Goal: Register for event/course

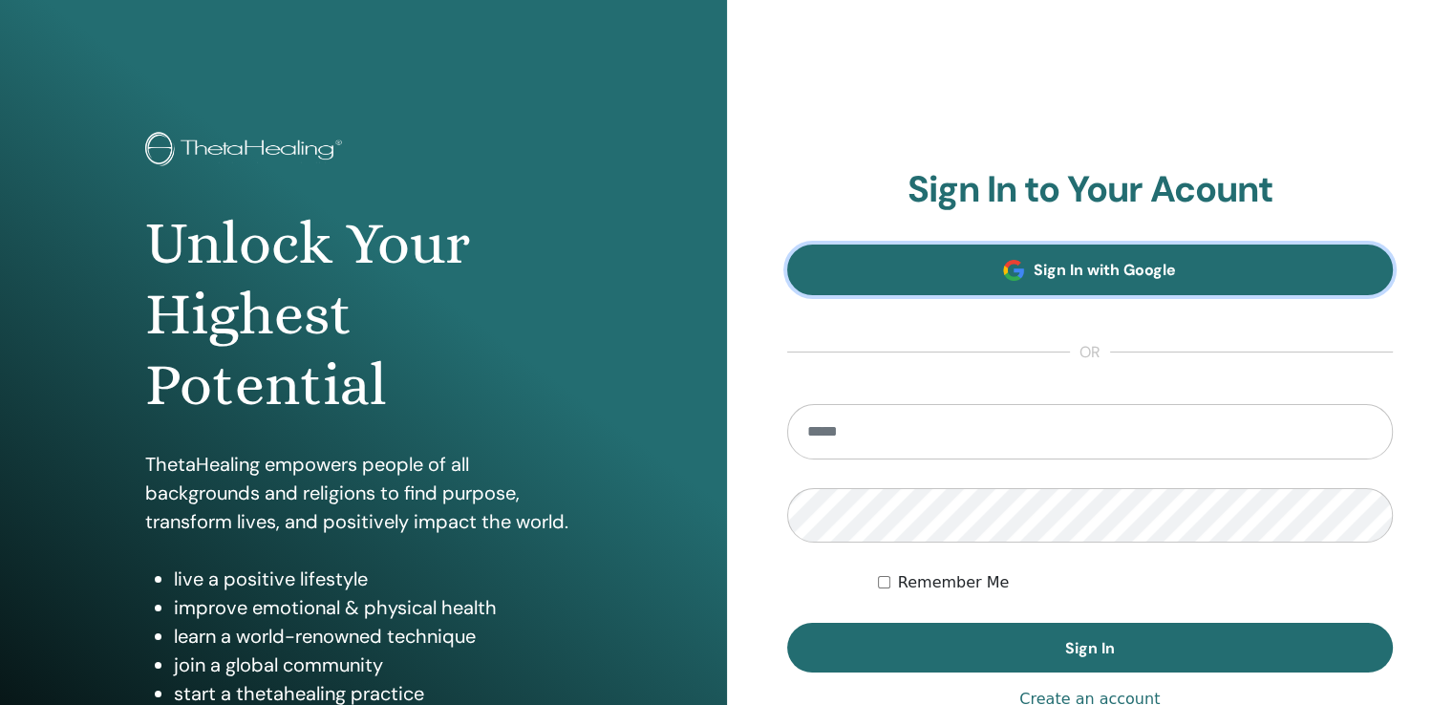
click at [1143, 277] on span "Sign In with Google" at bounding box center [1105, 270] width 142 height 20
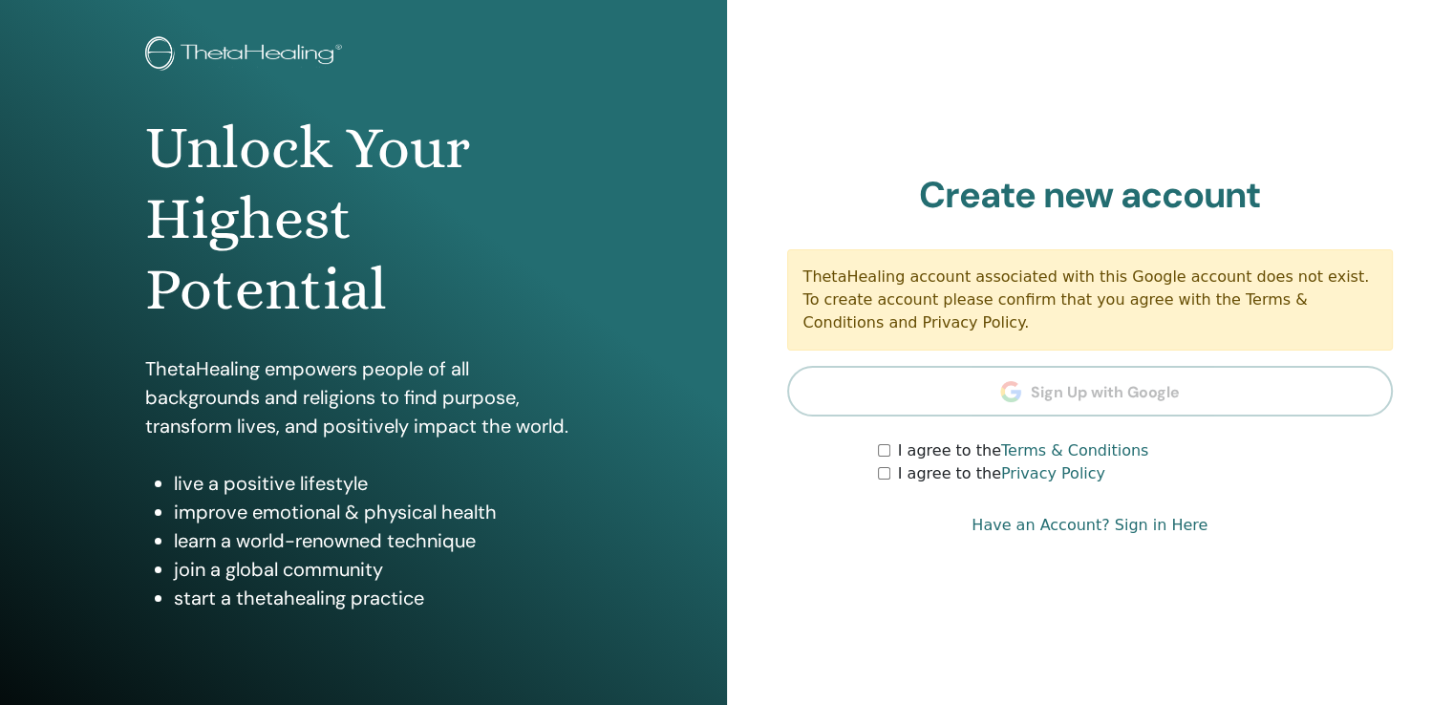
scroll to position [191, 0]
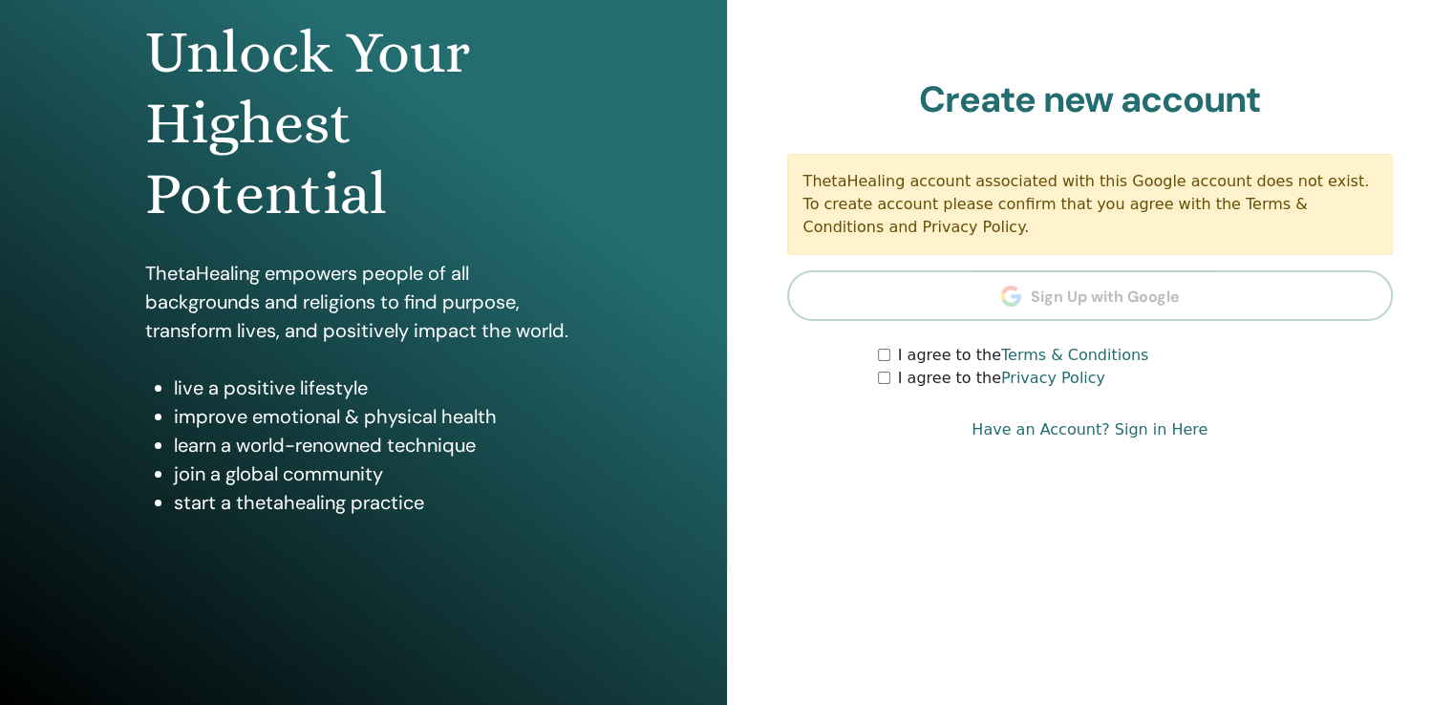
click at [890, 356] on div "I agree to the Terms & Conditions" at bounding box center [1135, 355] width 515 height 23
click at [883, 360] on div "I agree to the Terms & Conditions" at bounding box center [1135, 355] width 515 height 23
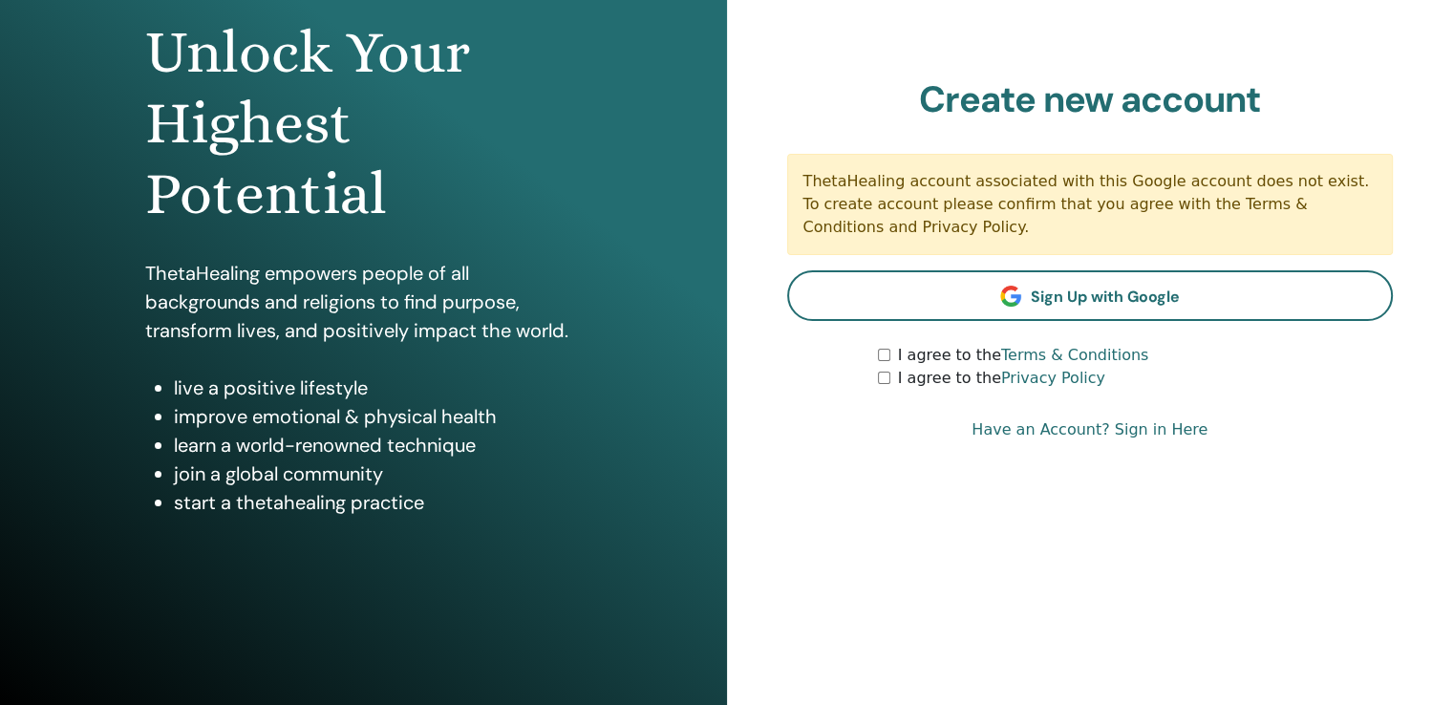
click at [1153, 429] on link "Have an Account? Sign in Here" at bounding box center [1089, 429] width 236 height 23
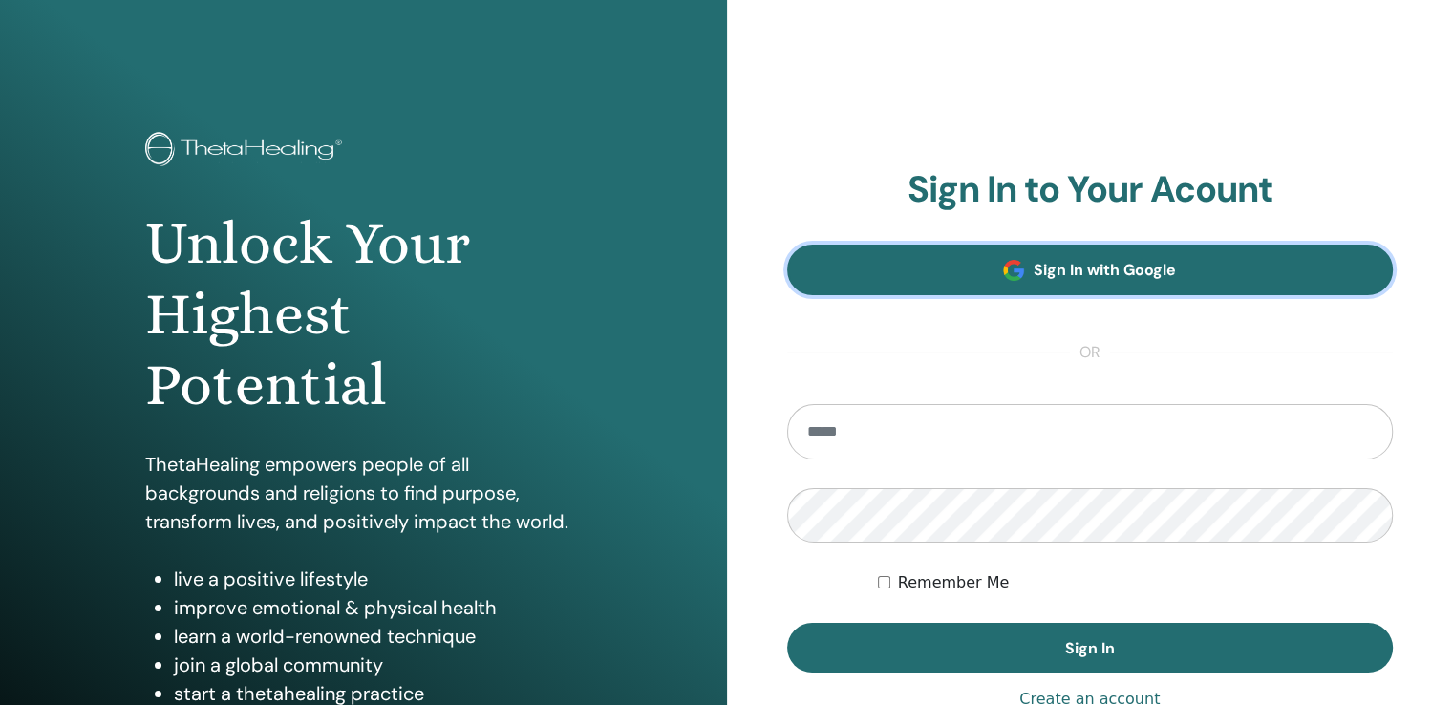
click at [1150, 269] on span "Sign In with Google" at bounding box center [1105, 270] width 142 height 20
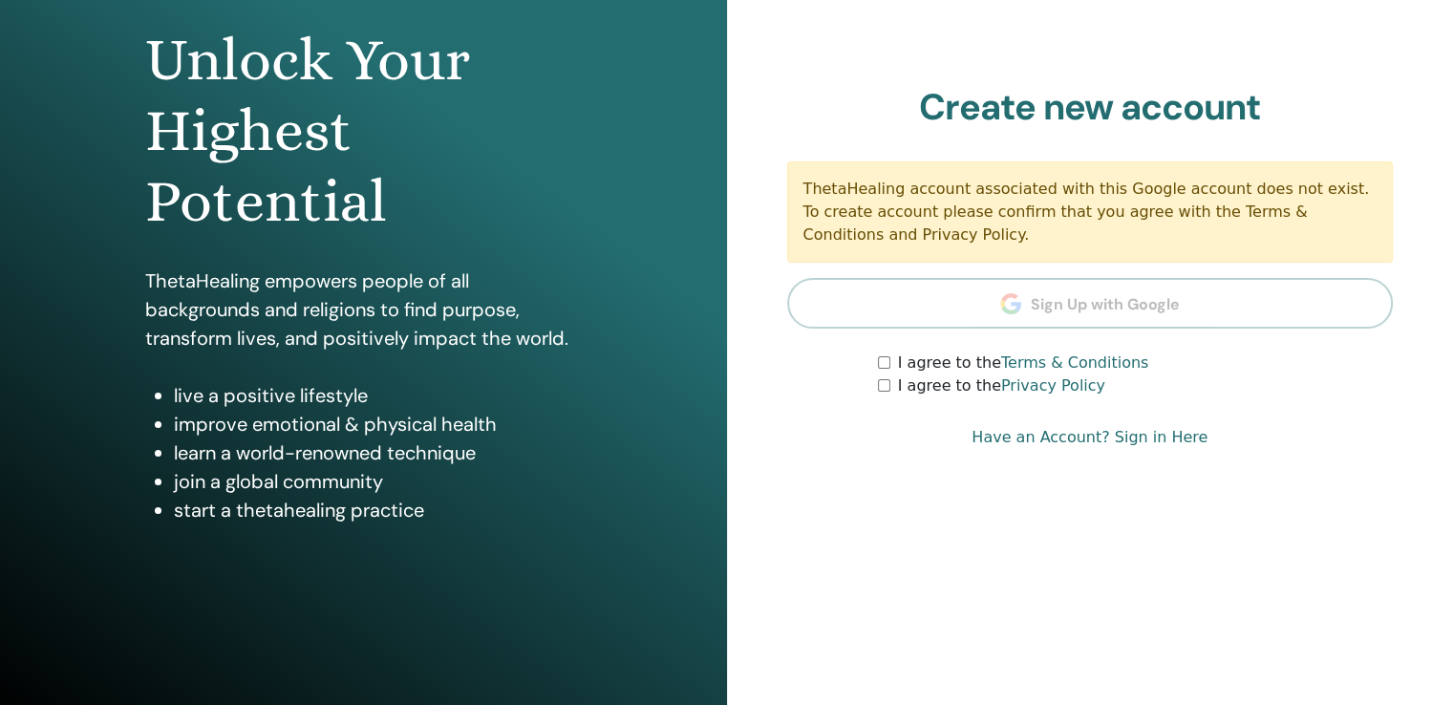
scroll to position [212, 0]
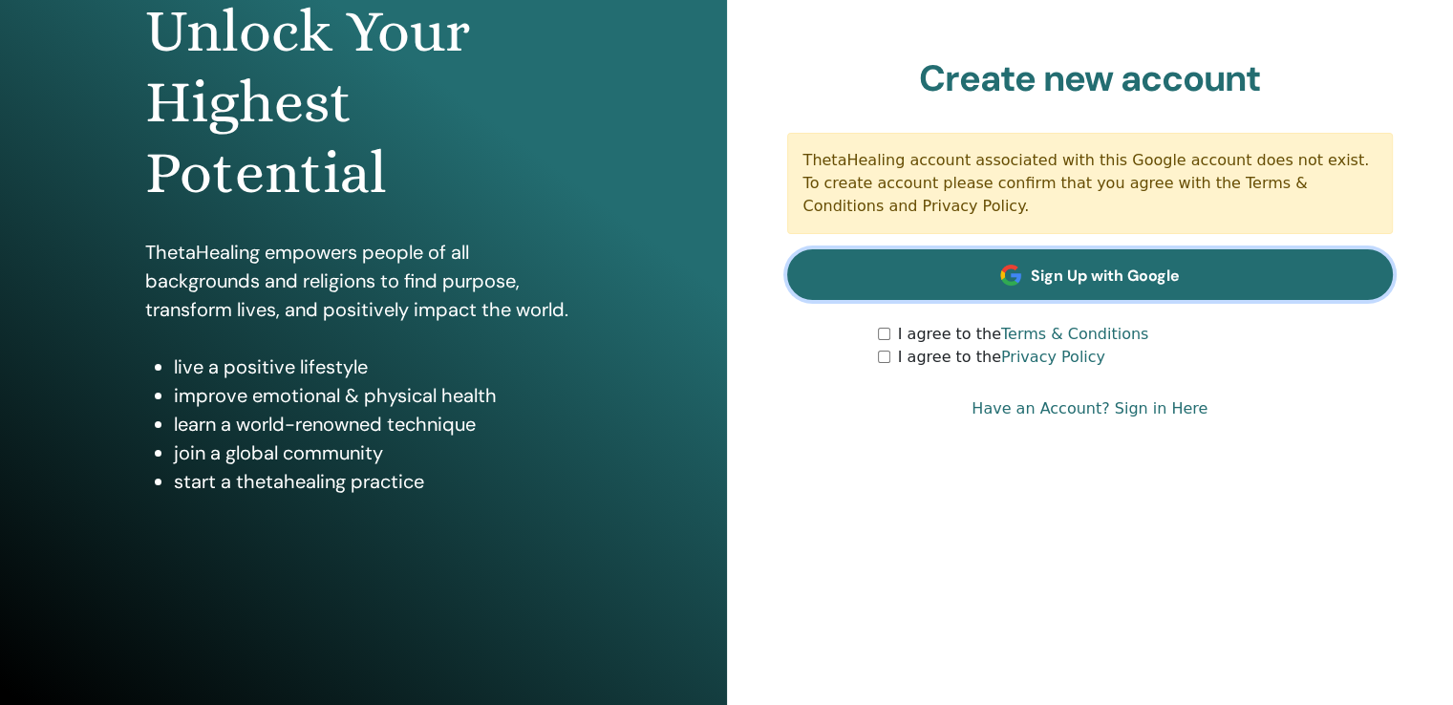
click at [1077, 267] on span "Sign Up with Google" at bounding box center [1105, 276] width 149 height 20
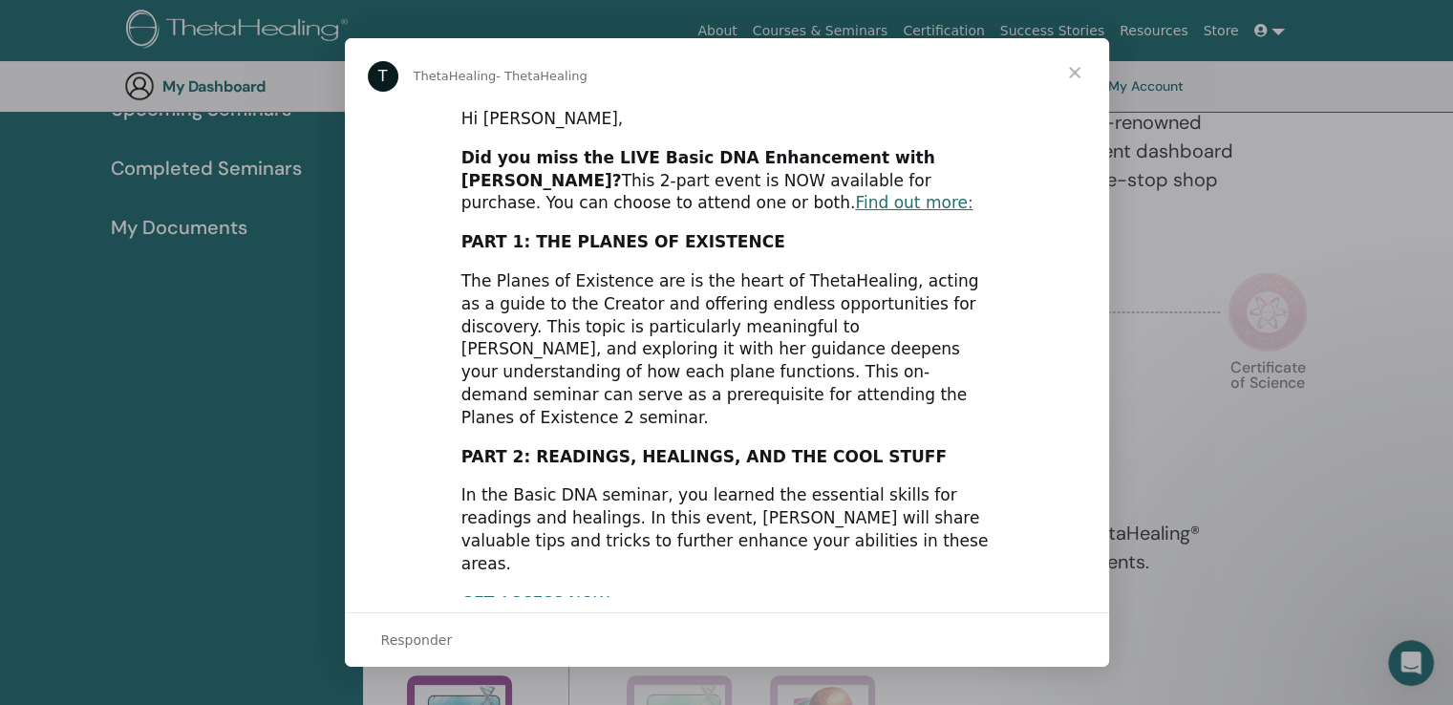
click at [659, 118] on div "Hi Aline," at bounding box center [726, 119] width 531 height 23
click at [1074, 80] on span "Fechar" at bounding box center [1074, 72] width 69 height 69
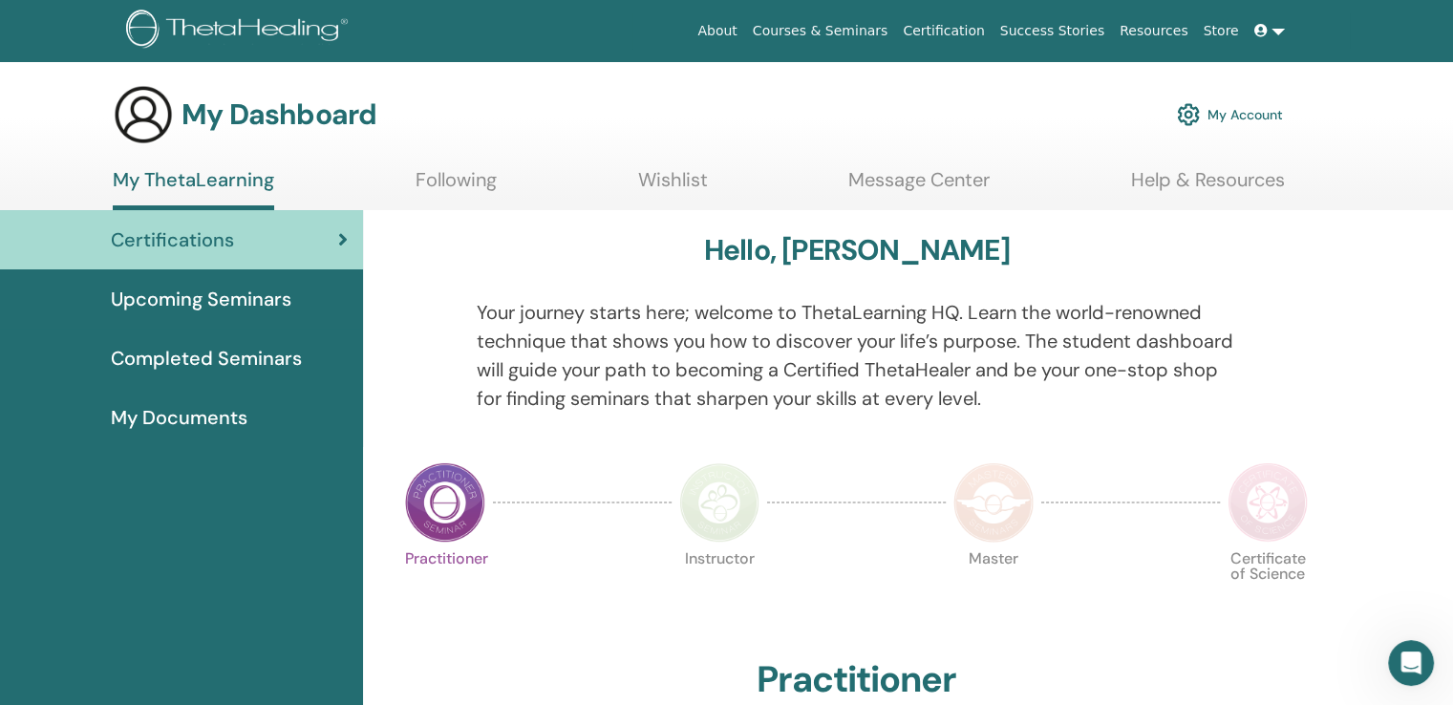
click at [1255, 114] on link "My Account" at bounding box center [1230, 115] width 106 height 42
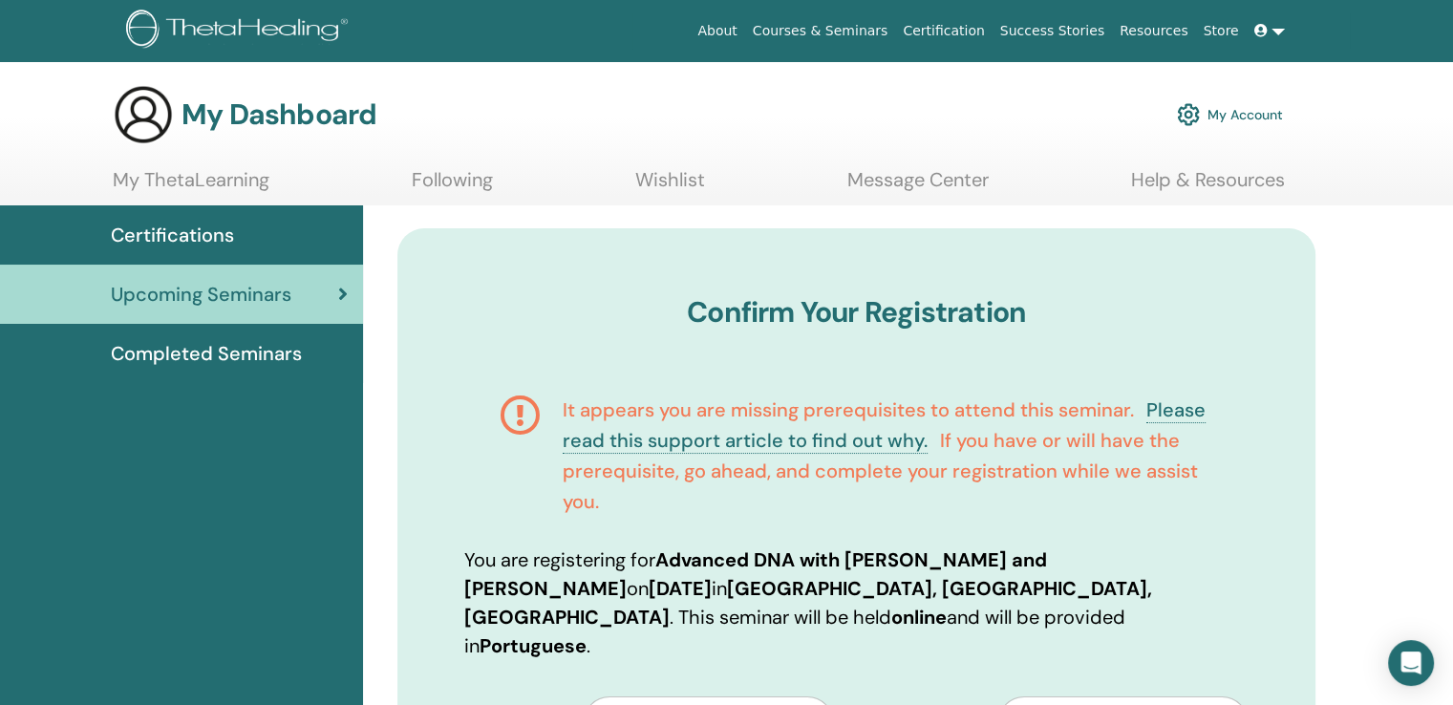
click at [1246, 104] on link "My Account" at bounding box center [1230, 115] width 106 height 42
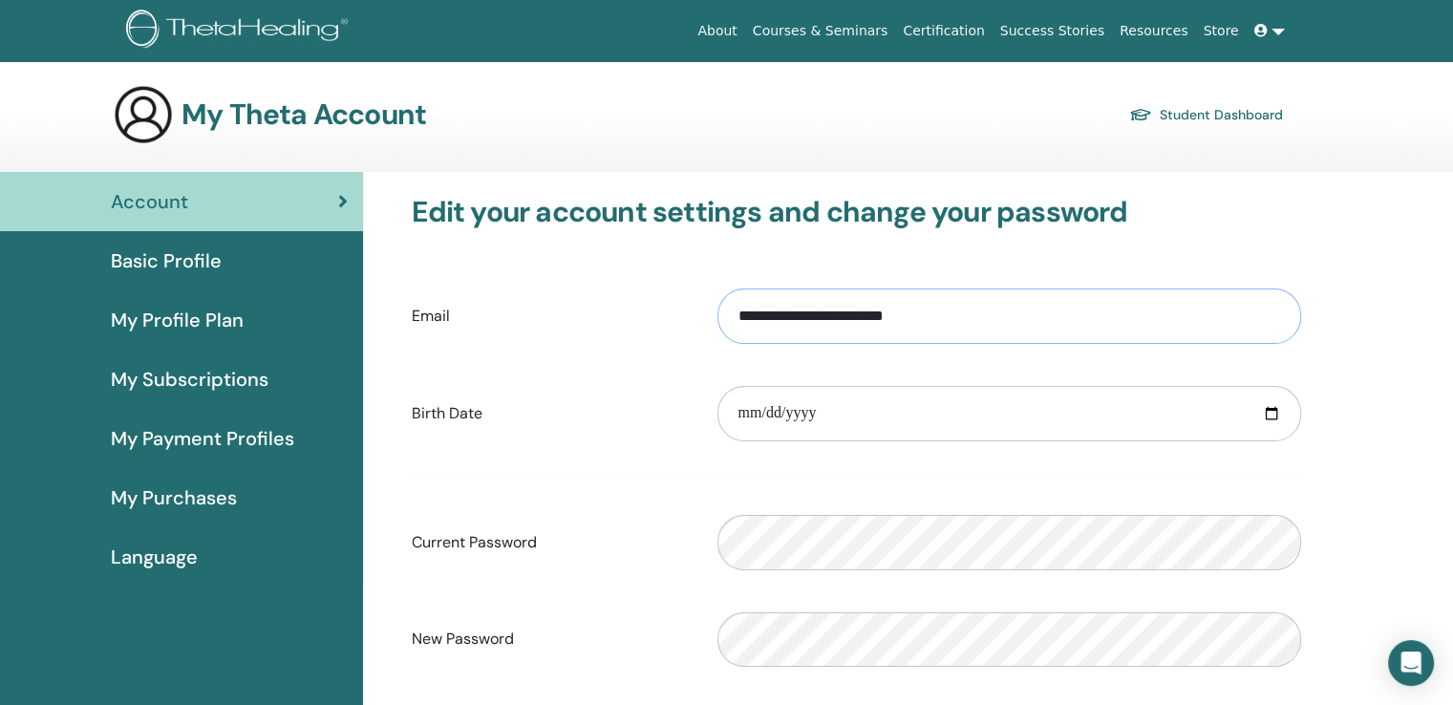
drag, startPoint x: 848, startPoint y: 315, endPoint x: 818, endPoint y: 315, distance: 30.6
click at [818, 315] on input "**********" at bounding box center [1009, 315] width 584 height 55
type input "**********"
click at [880, 416] on input "date" at bounding box center [1009, 413] width 584 height 55
type input "**********"
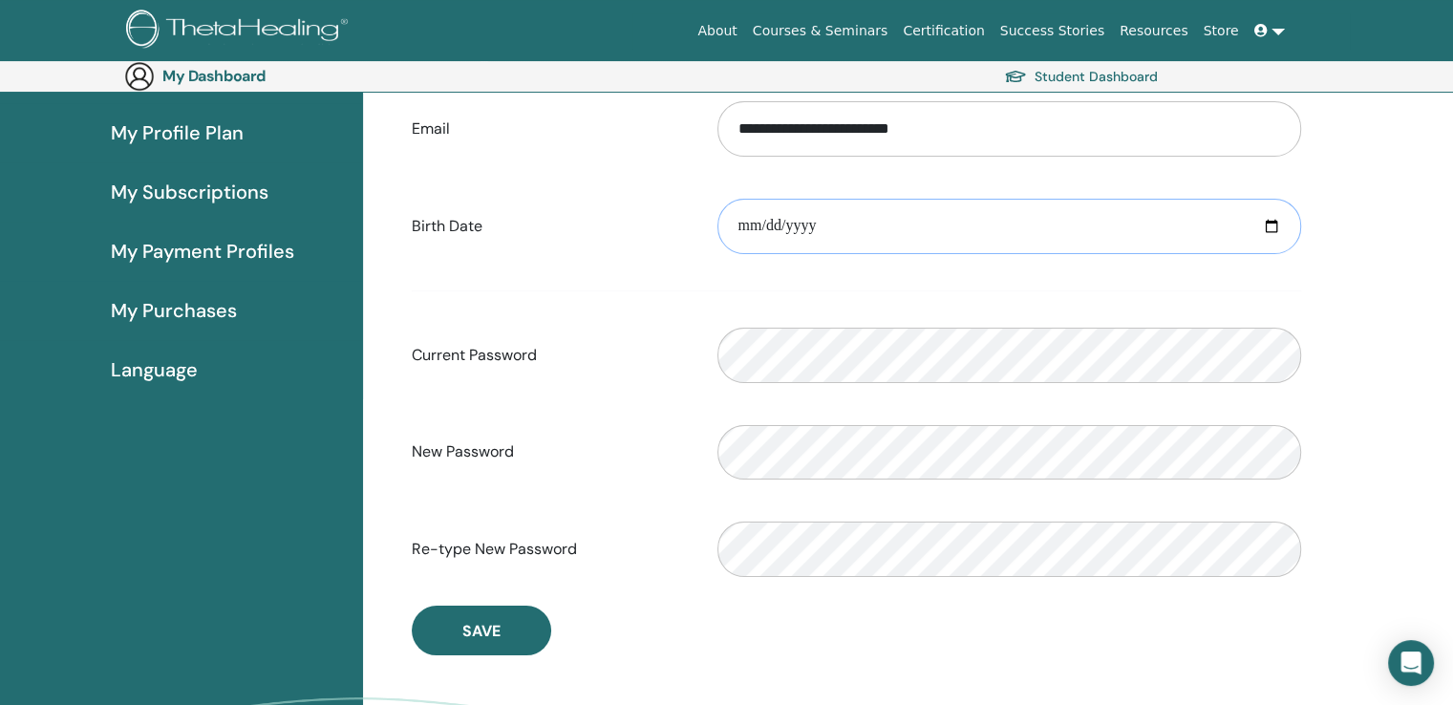
scroll to position [222, 0]
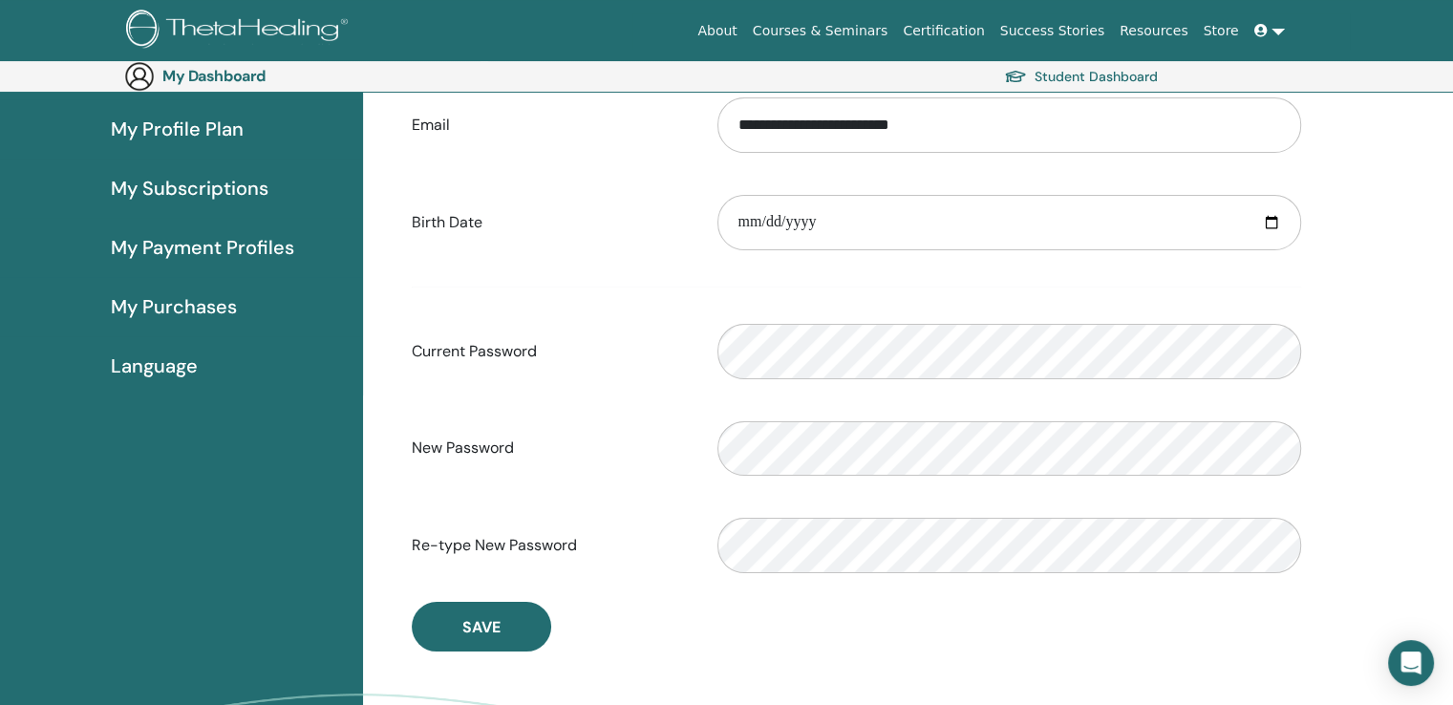
click at [633, 533] on label "Re-type New Password" at bounding box center [550, 545] width 306 height 36
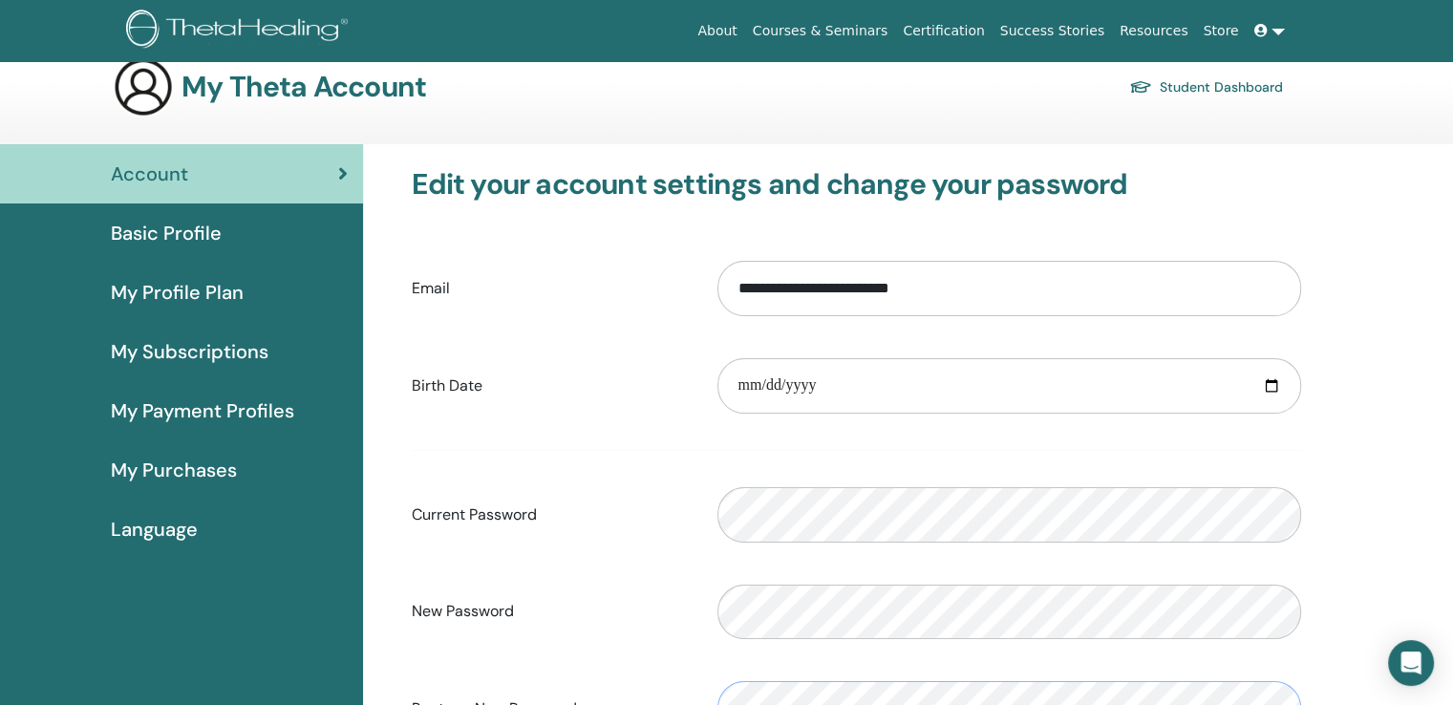
scroll to position [0, 0]
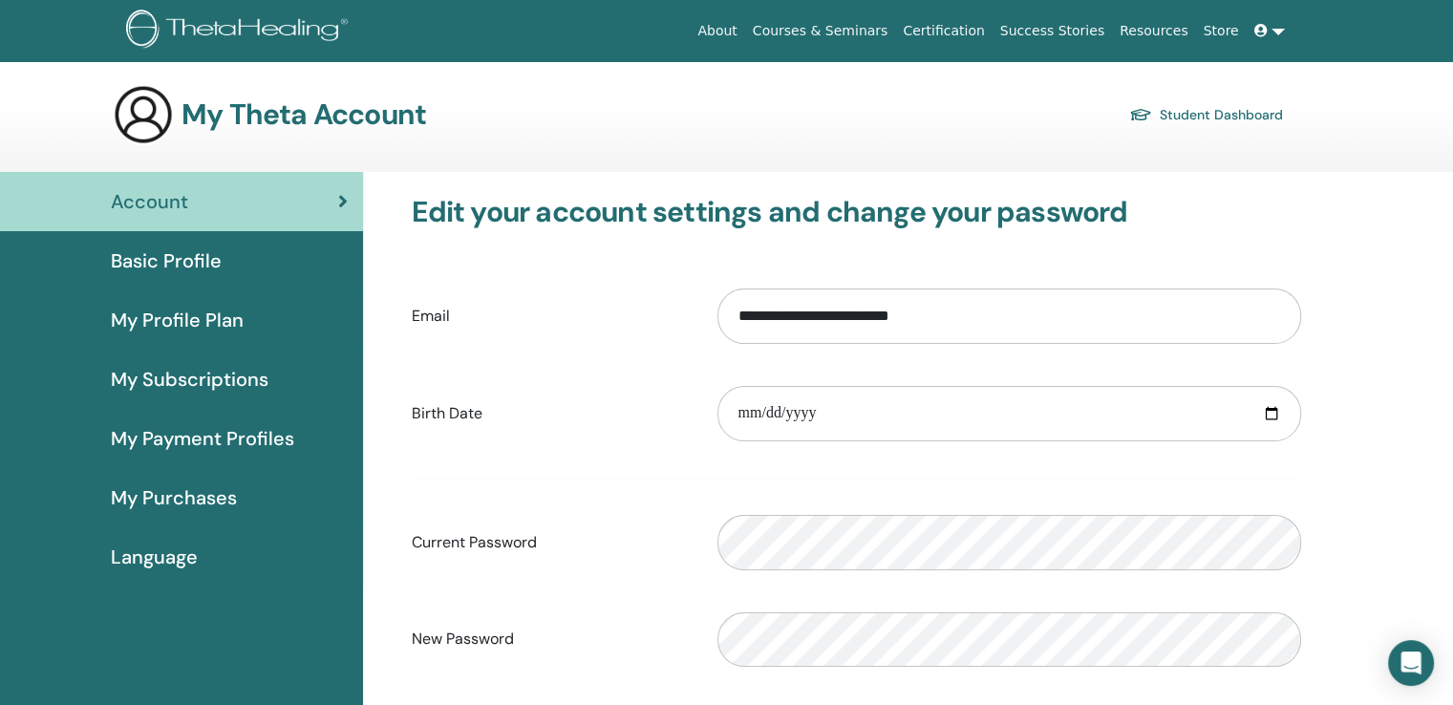
click at [160, 213] on span "Account" at bounding box center [149, 201] width 77 height 29
click at [1271, 28] on span at bounding box center [1262, 30] width 17 height 15
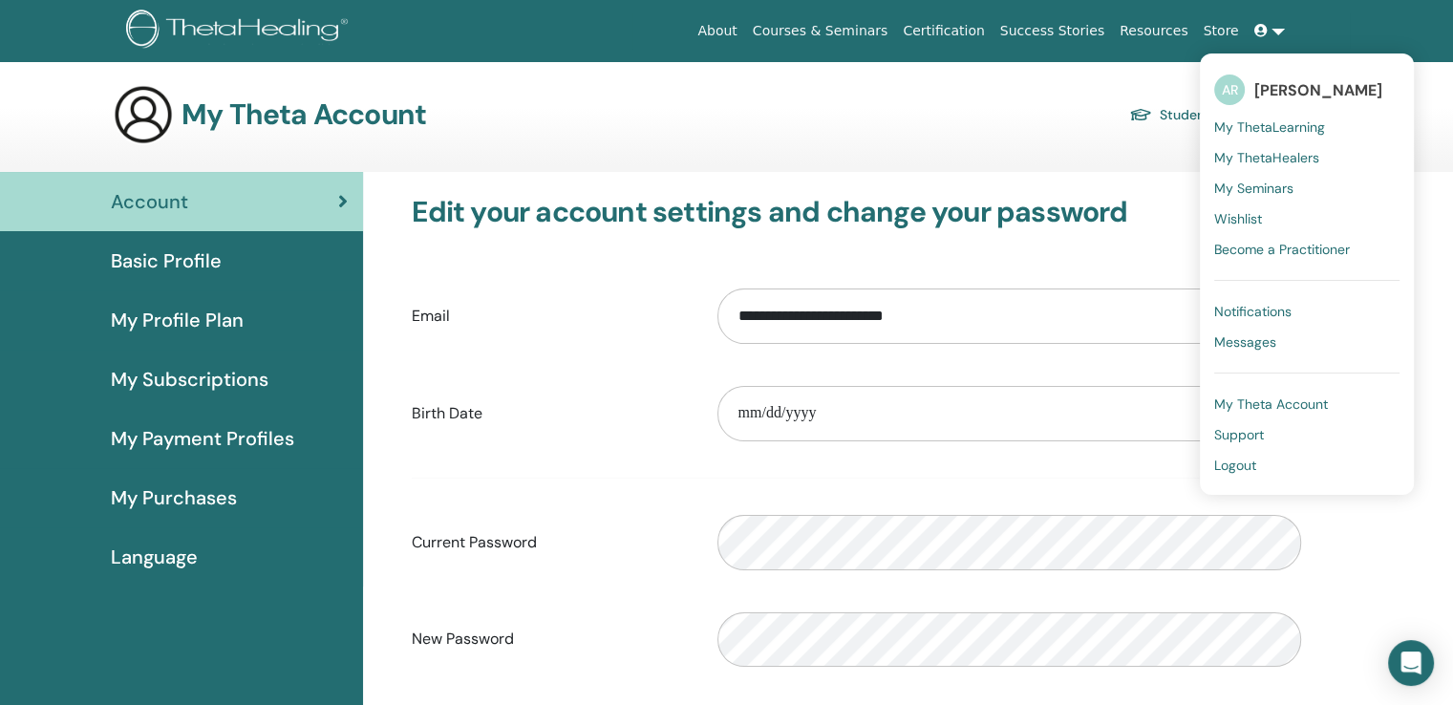
click at [1246, 462] on span "Logout" at bounding box center [1235, 465] width 42 height 17
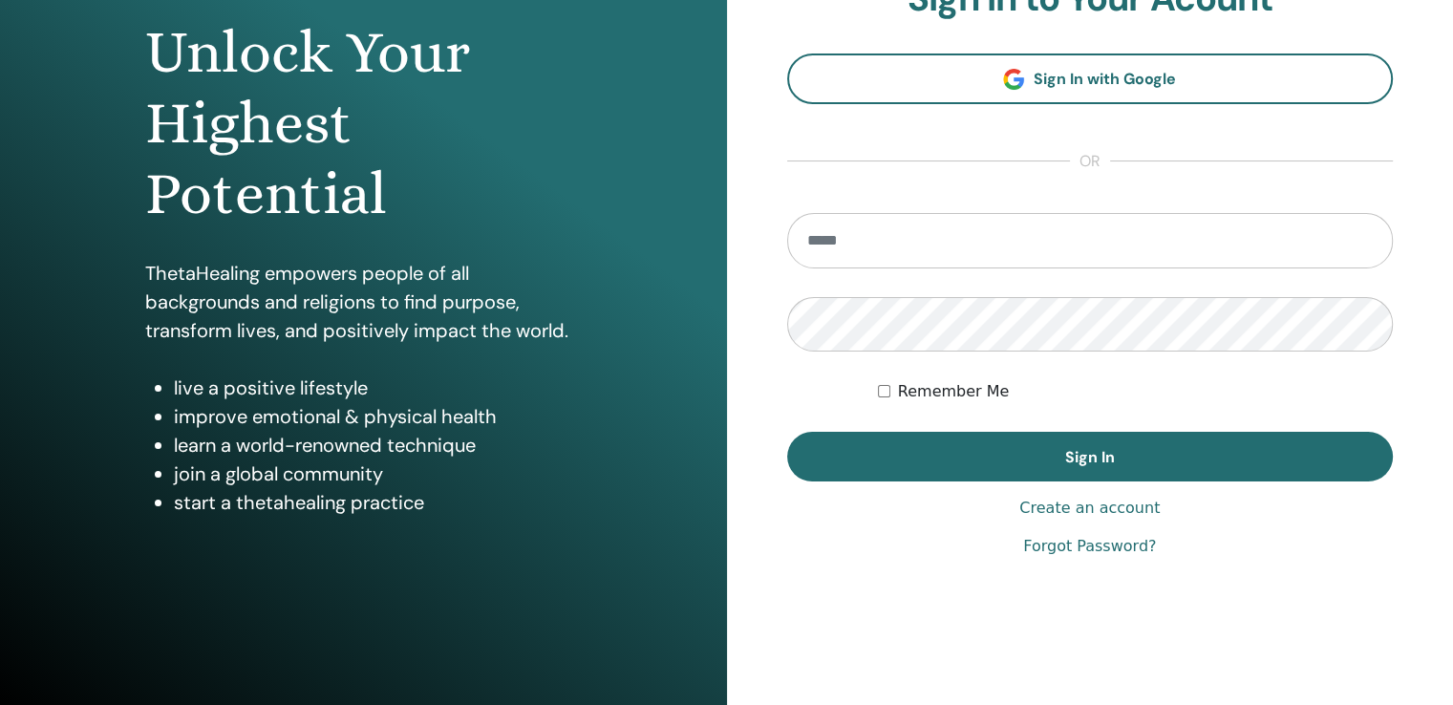
scroll to position [96, 0]
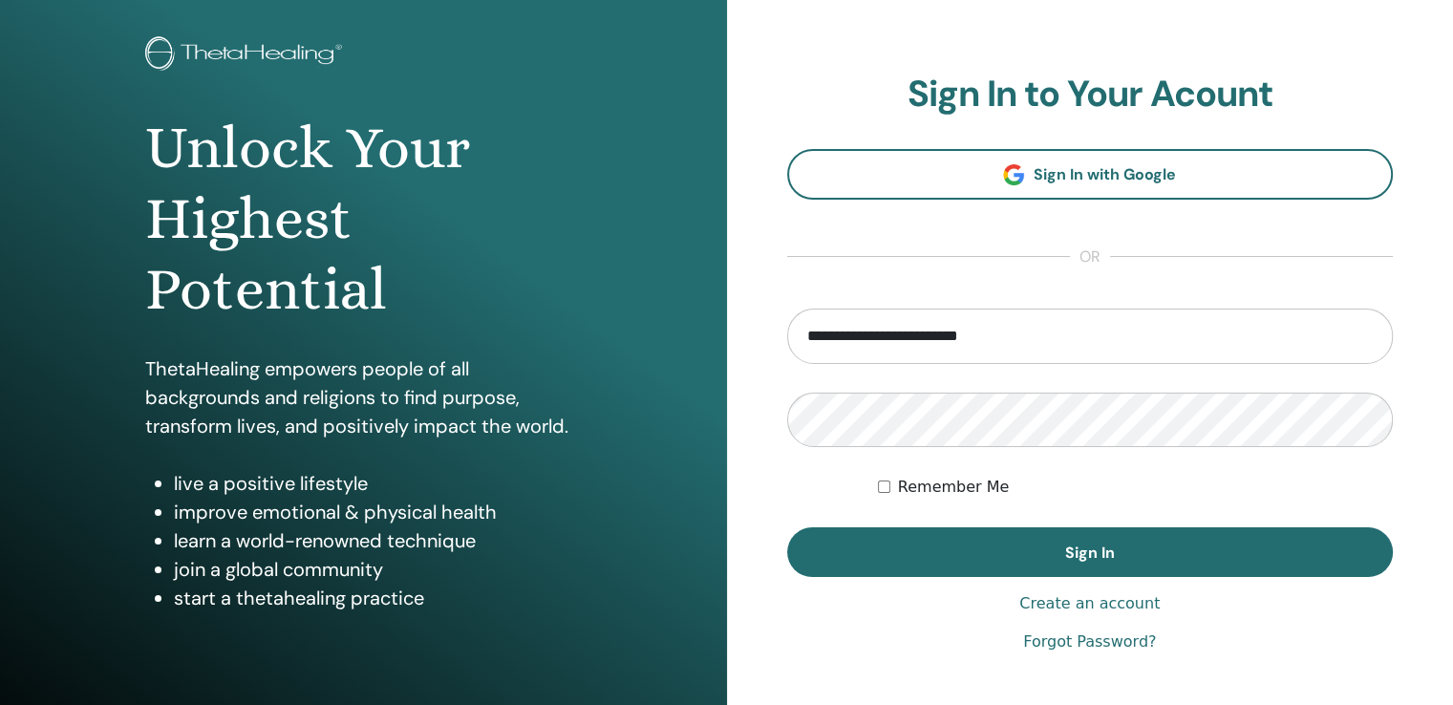
type input "**********"
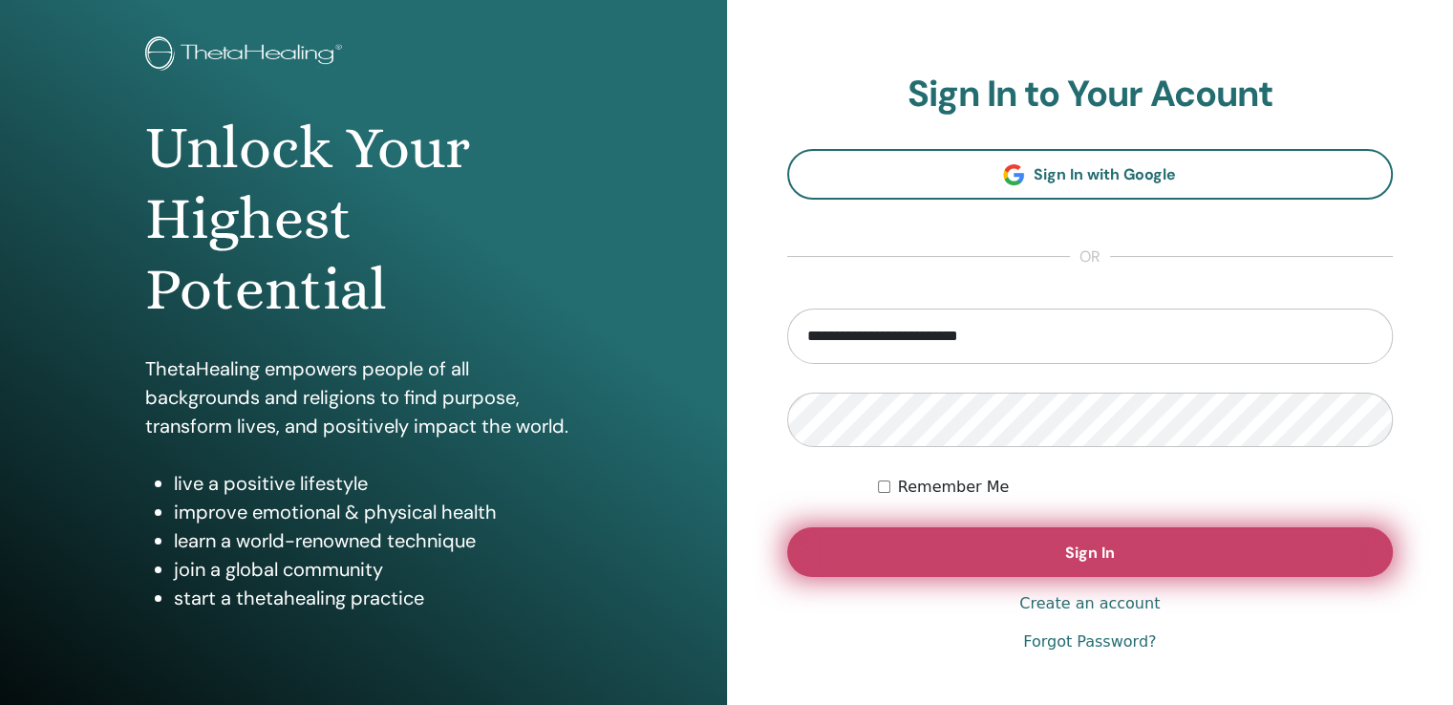
click at [990, 544] on button "Sign In" at bounding box center [1090, 552] width 607 height 50
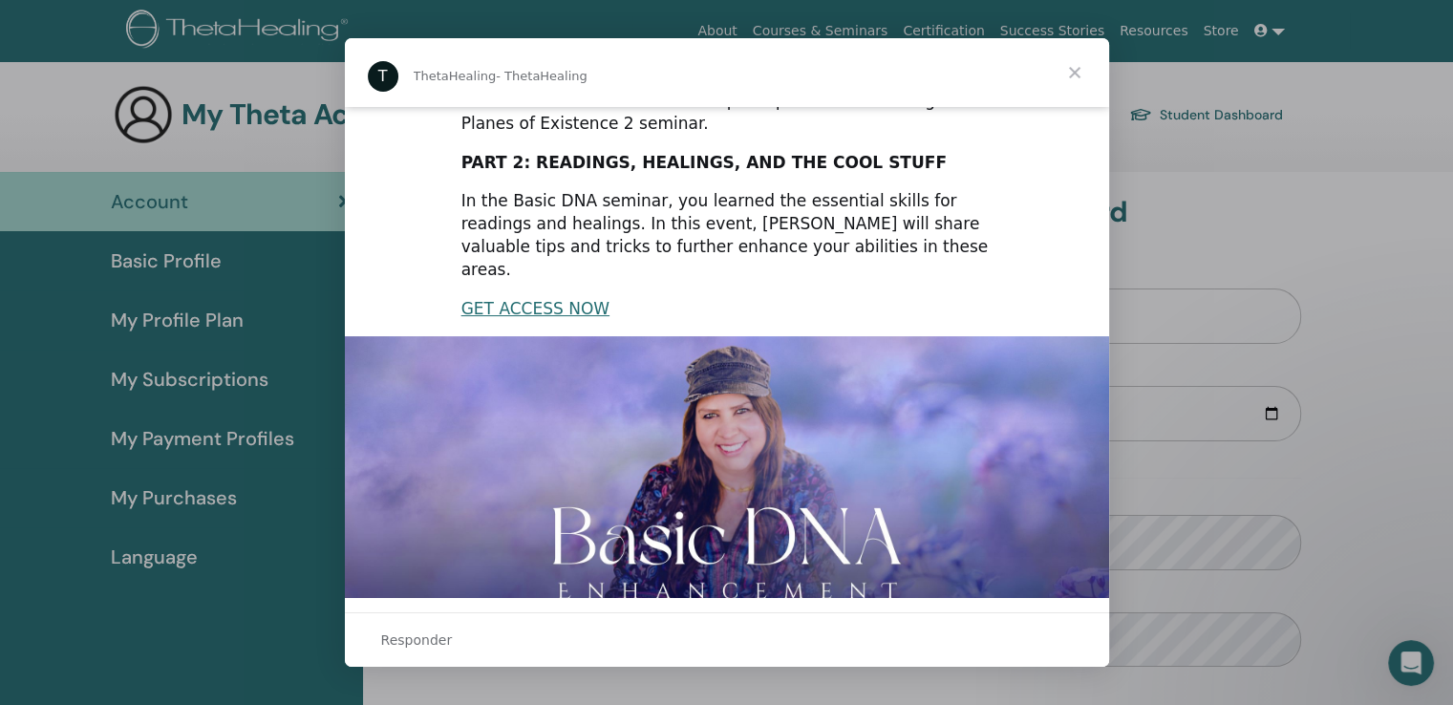
scroll to position [428, 0]
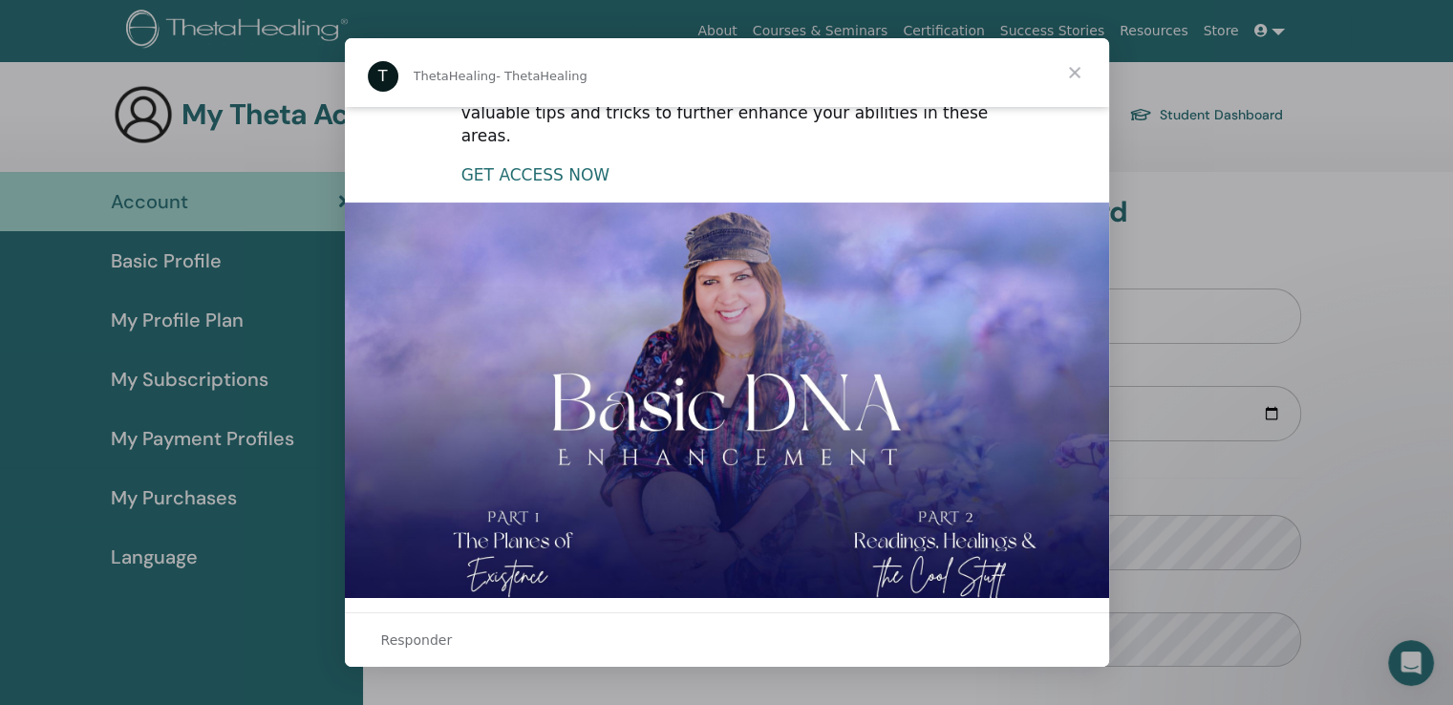
click at [501, 165] on link "GET ACCESS NOW" at bounding box center [535, 174] width 148 height 19
click at [1095, 74] on span "Fechar" at bounding box center [1074, 72] width 69 height 69
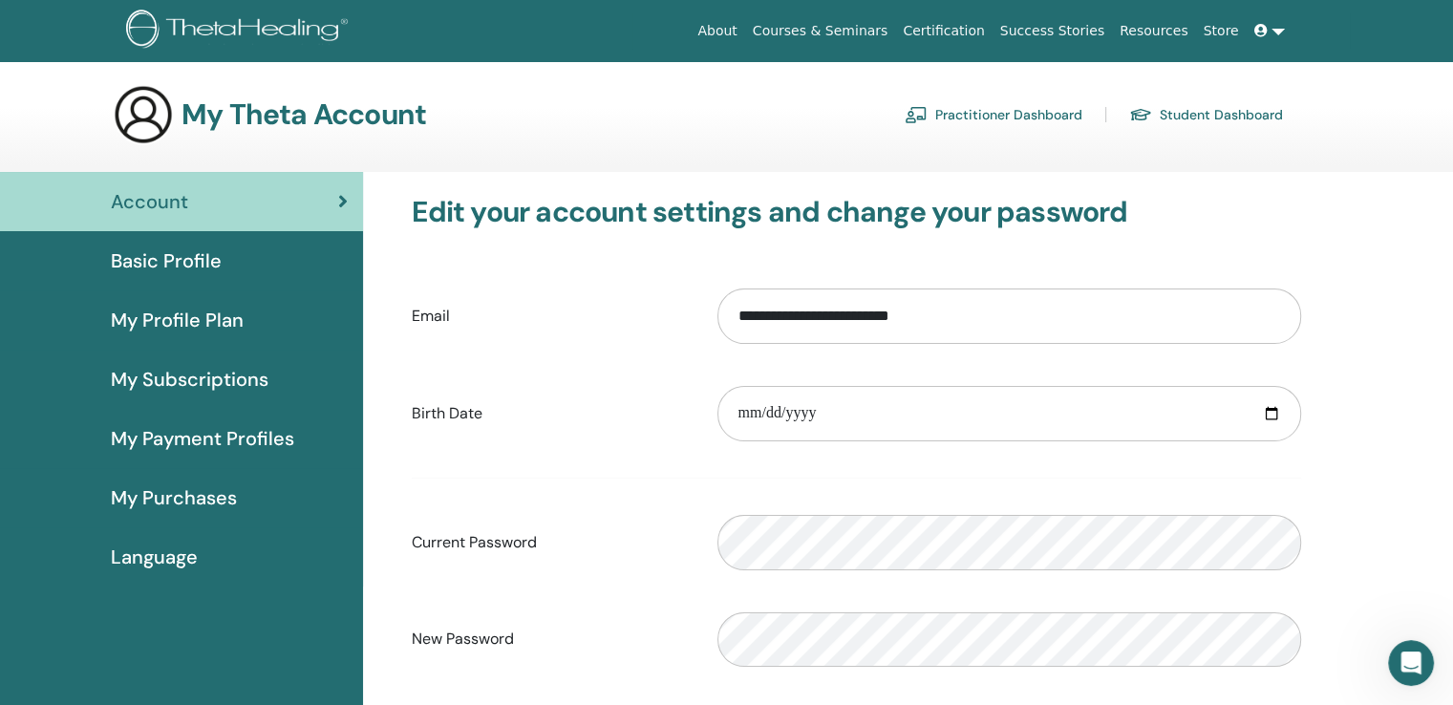
click at [652, 264] on div "**********" at bounding box center [856, 519] width 918 height 648
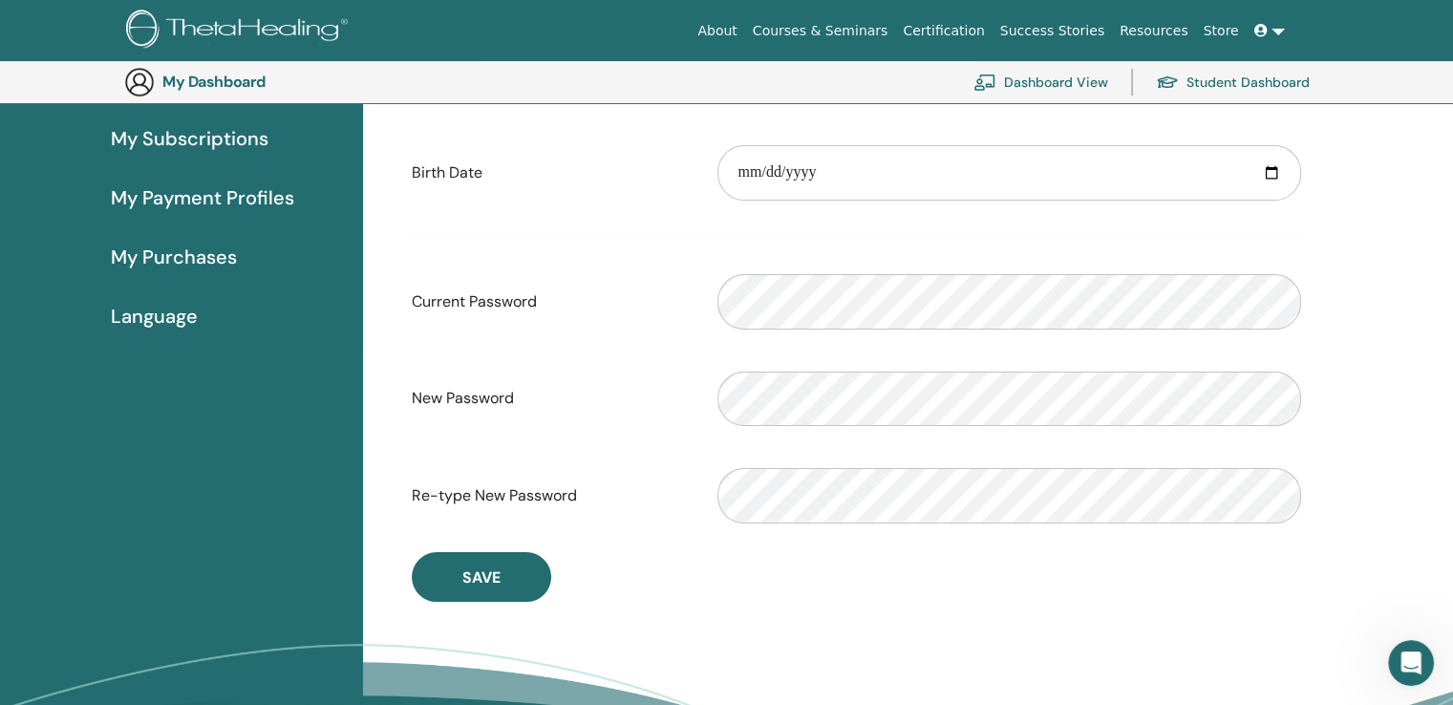
scroll to position [329, 0]
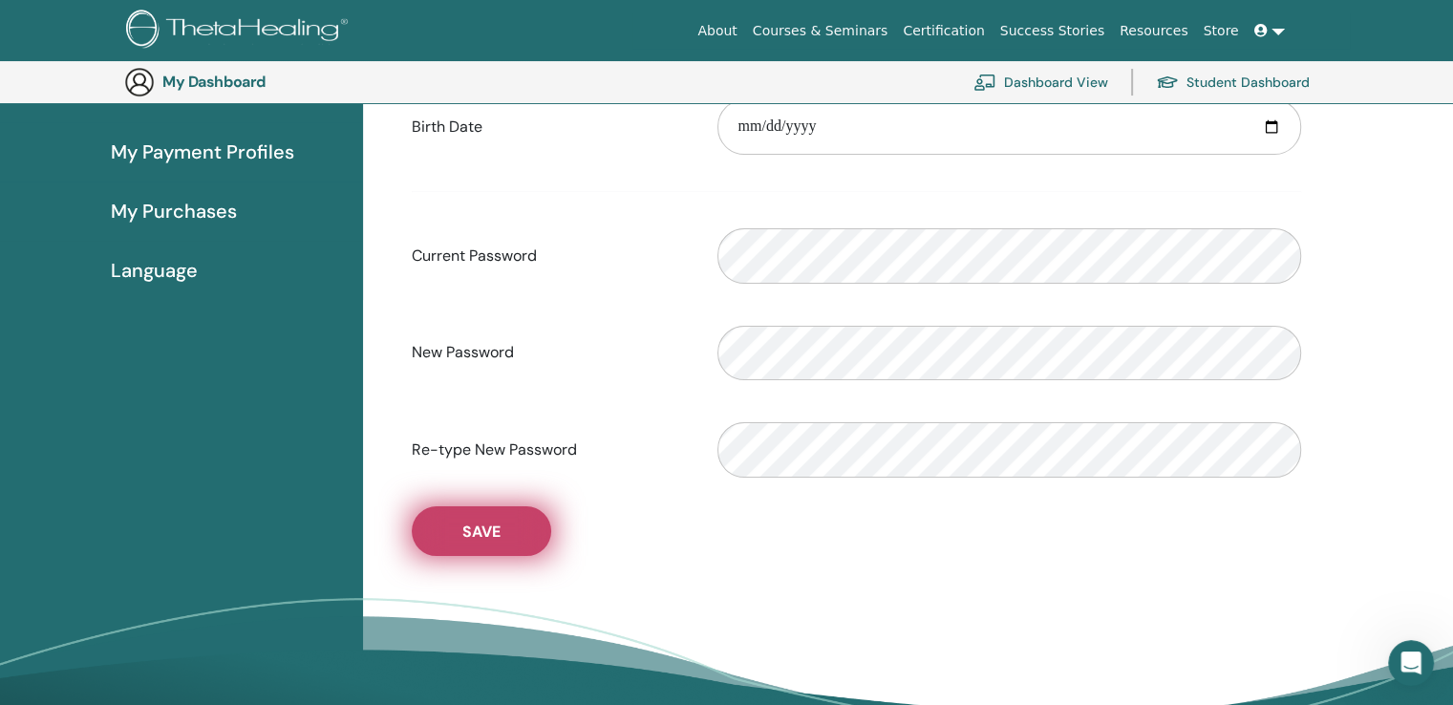
click at [512, 540] on button "Save" at bounding box center [481, 531] width 139 height 50
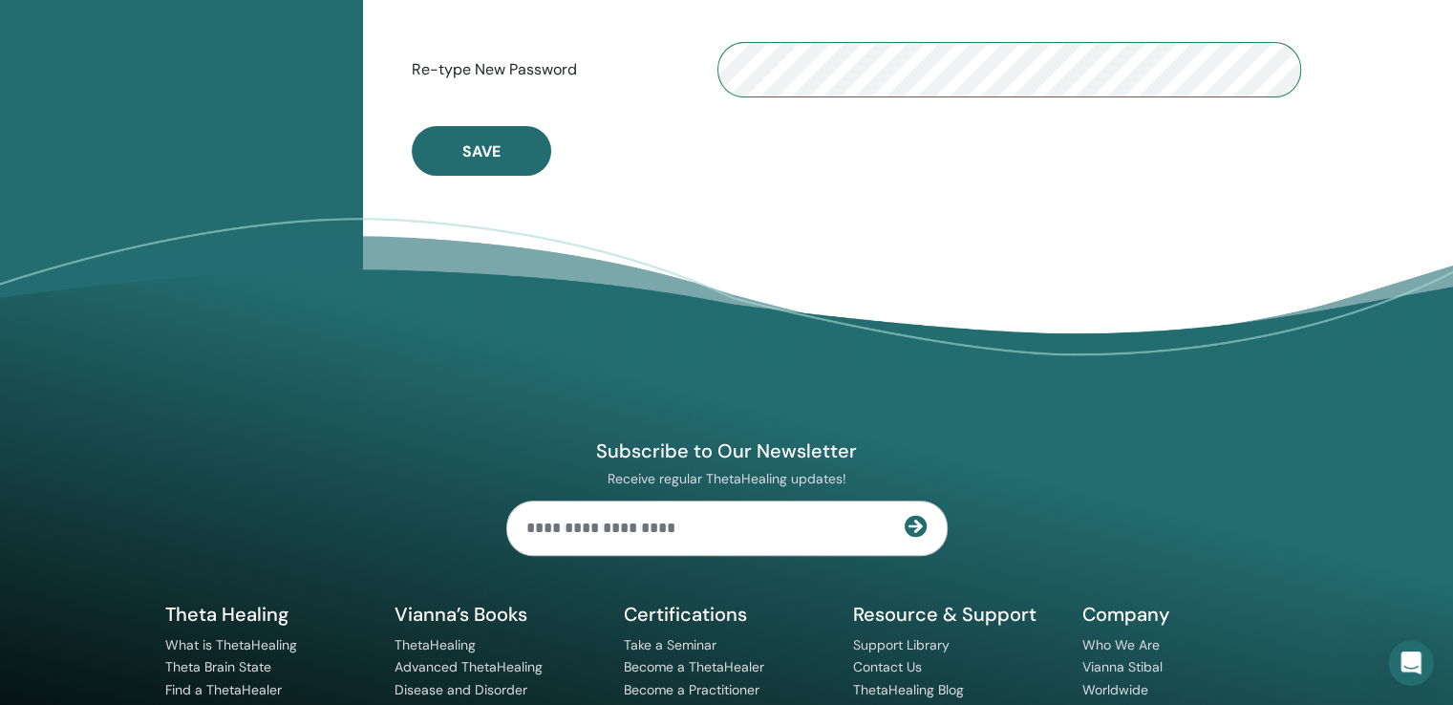
scroll to position [711, 0]
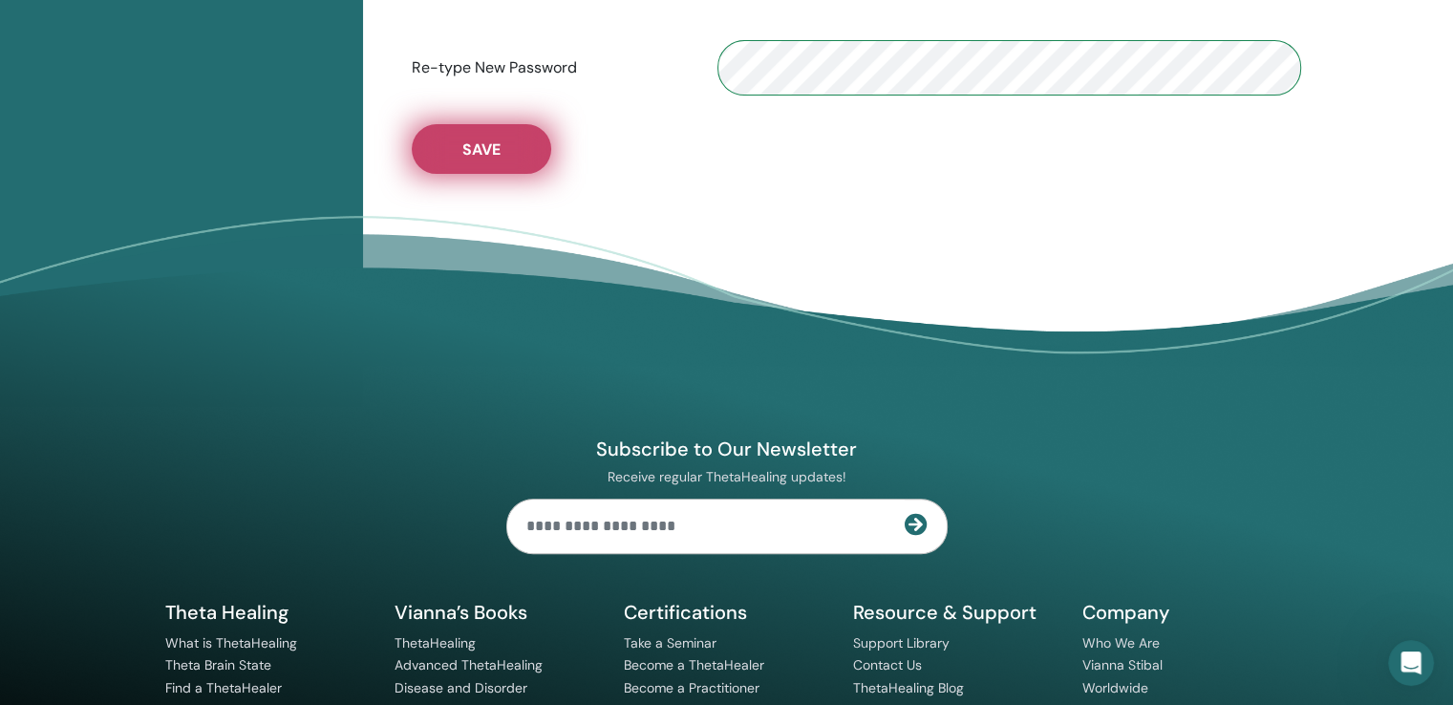
click at [470, 132] on button "Save" at bounding box center [481, 149] width 139 height 50
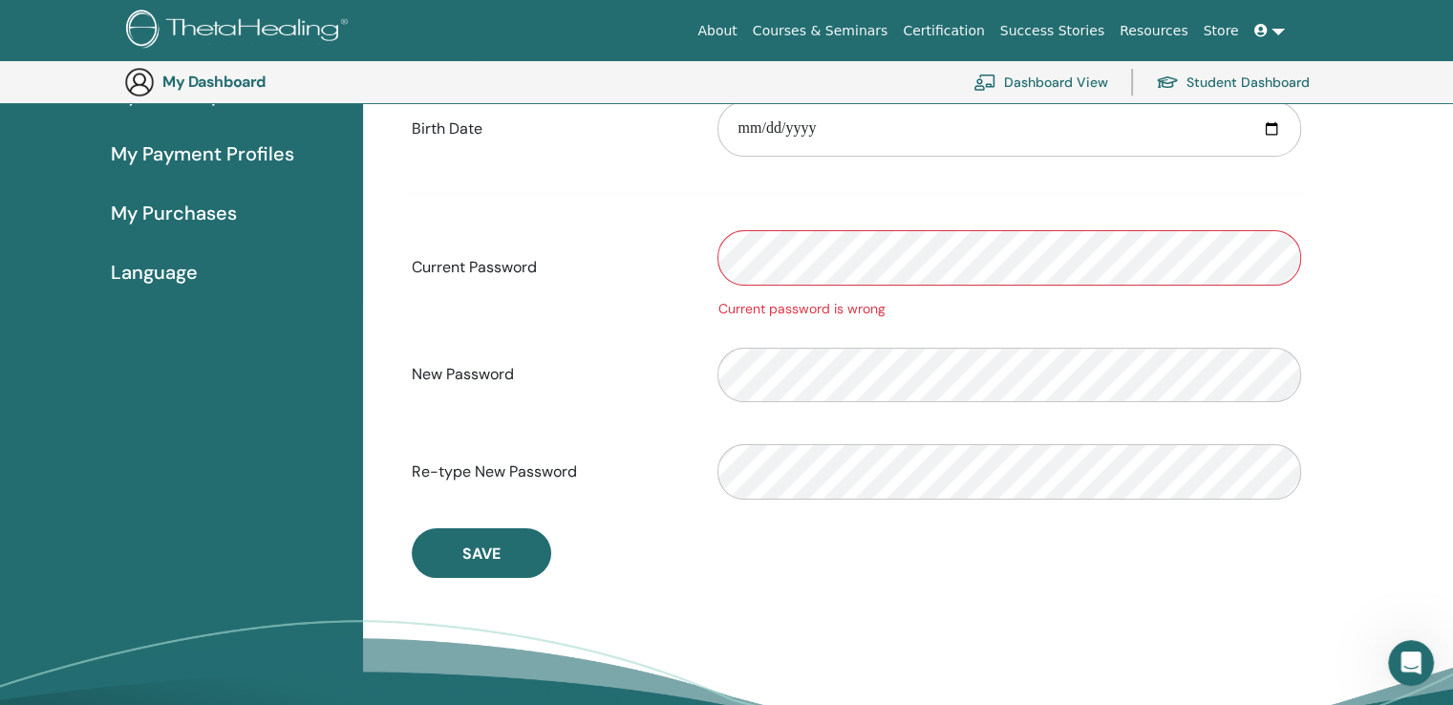
scroll to position [233, 0]
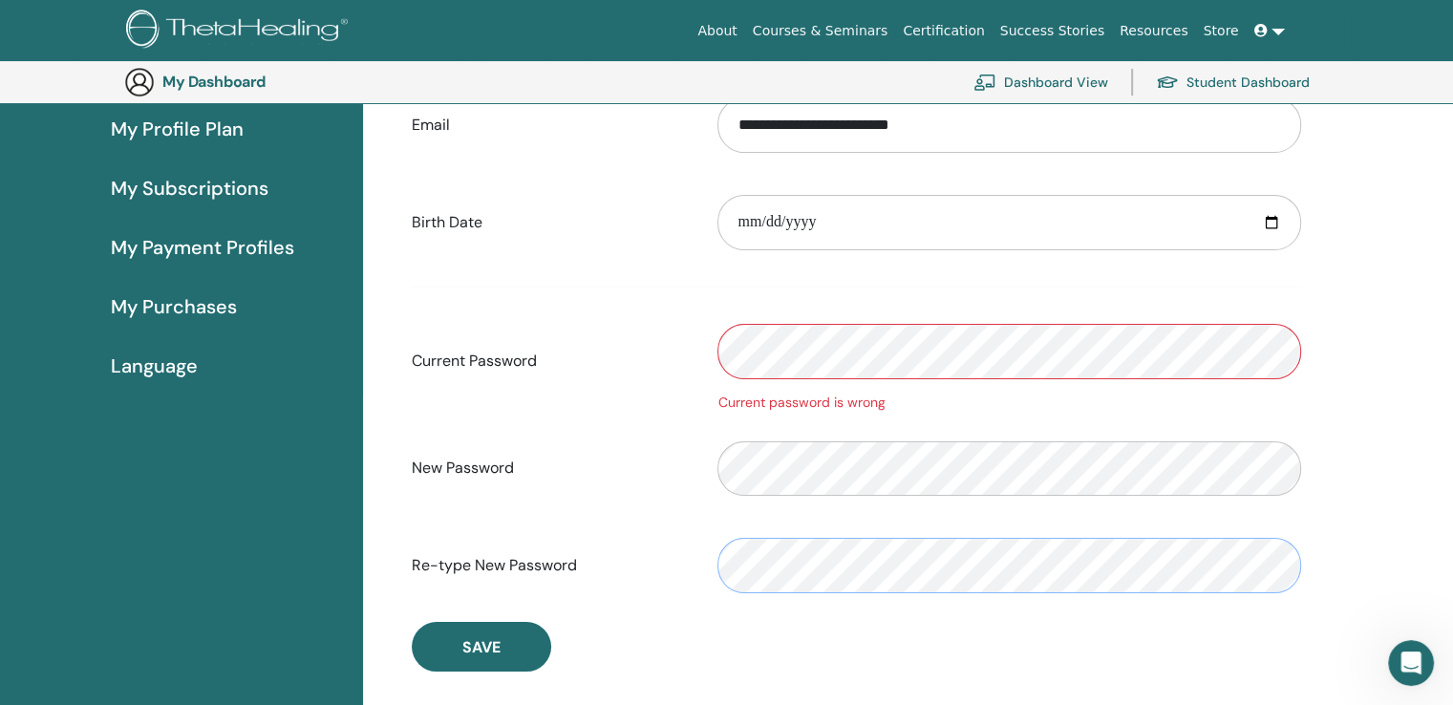
click at [668, 563] on div "Re-type New Password" at bounding box center [856, 565] width 918 height 82
click at [688, 464] on div "New Password" at bounding box center [856, 469] width 918 height 82
click at [698, 341] on div "Current Password Current password is wrong" at bounding box center [856, 361] width 918 height 102
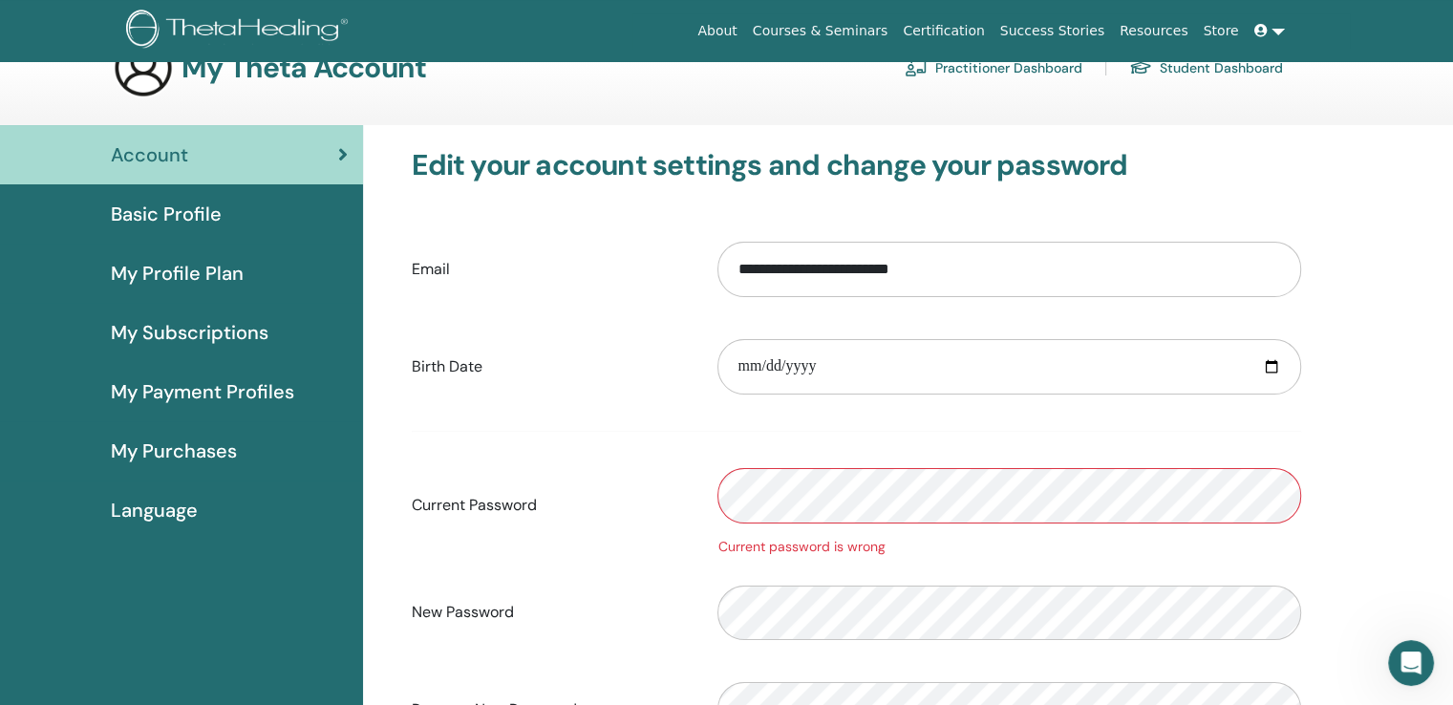
scroll to position [0, 0]
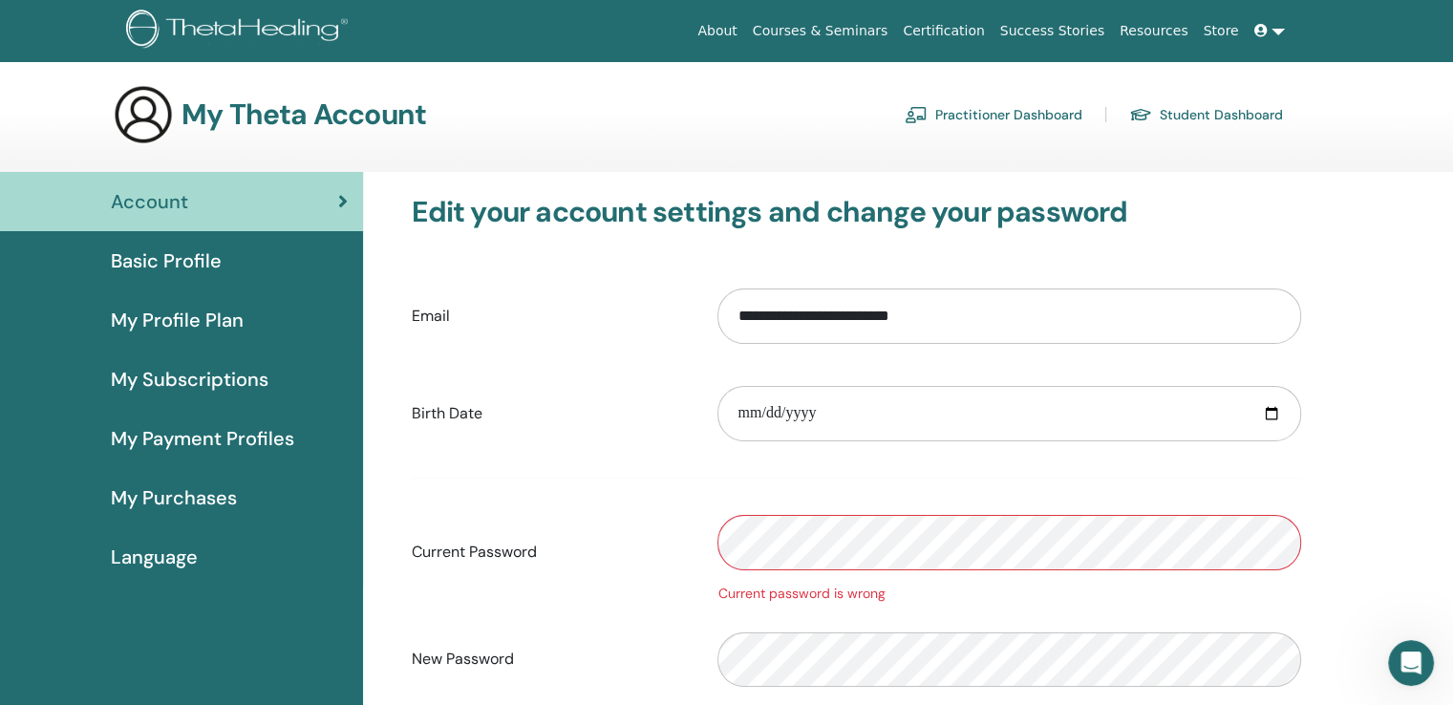
click at [1281, 30] on link at bounding box center [1270, 30] width 46 height 35
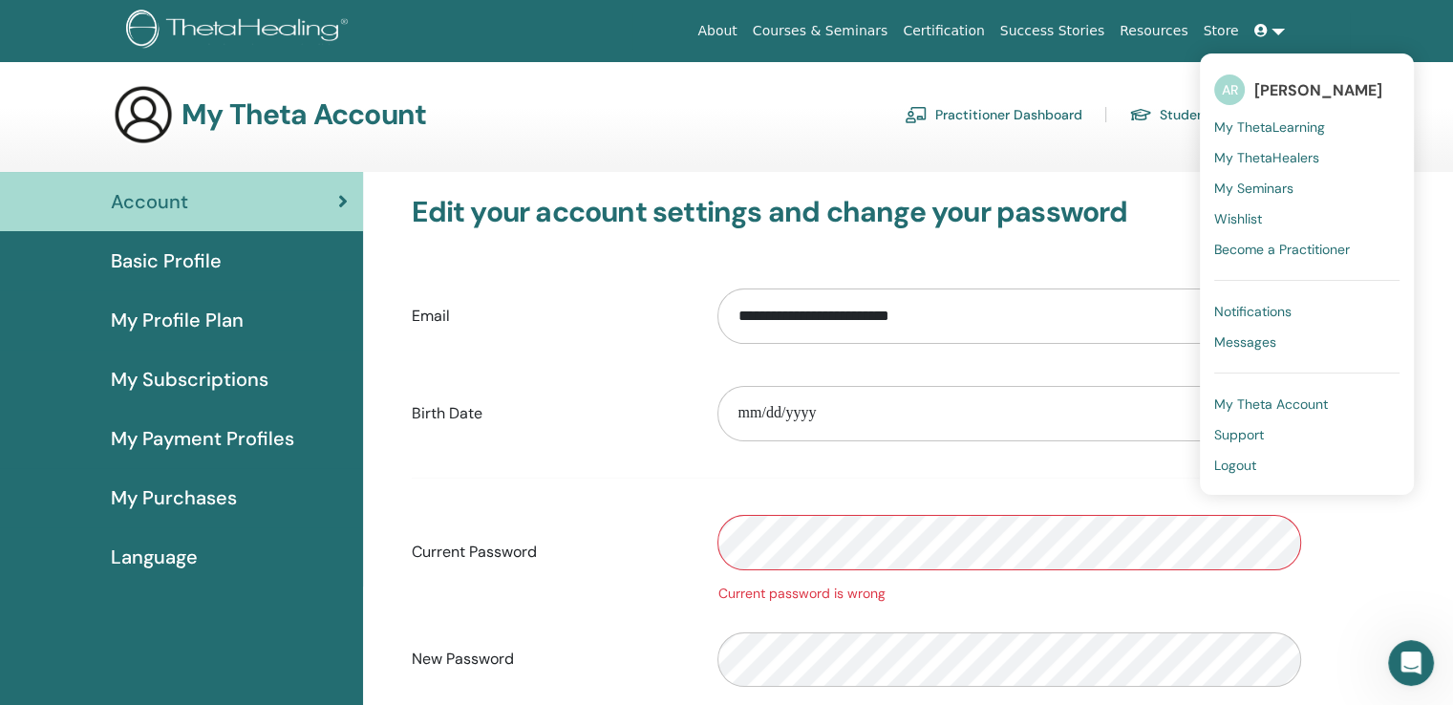
click at [749, 131] on div "My Theta Account Practitioner Dashboard Student Dashboard" at bounding box center [698, 114] width 1170 height 61
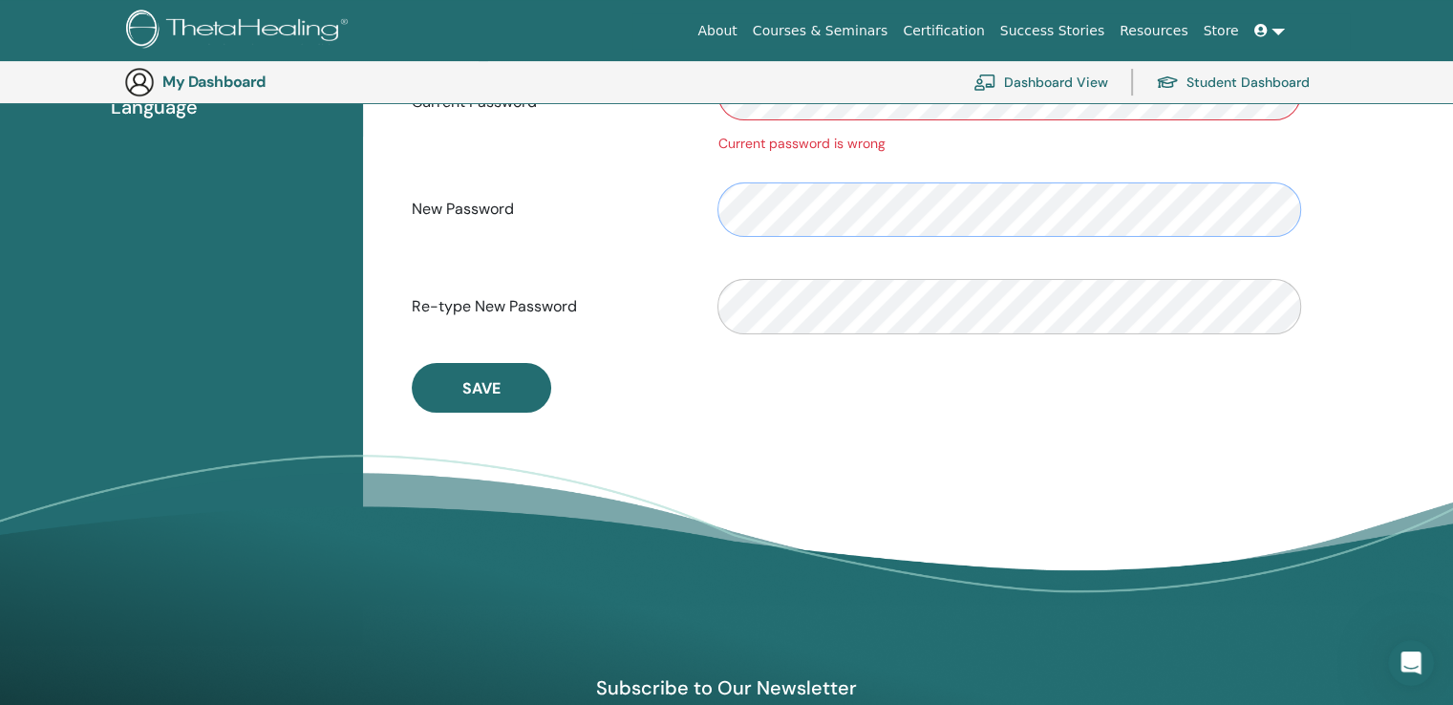
scroll to position [520, 0]
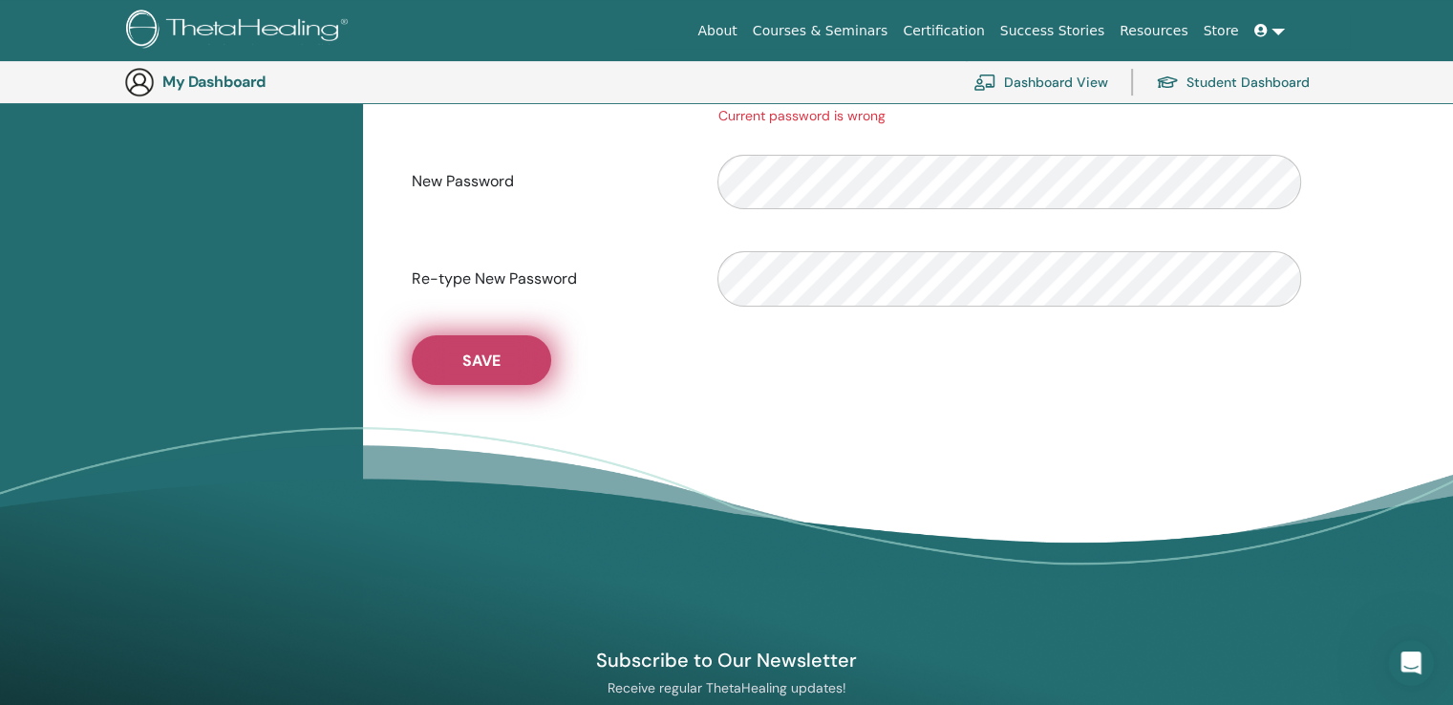
click at [528, 366] on button "Save" at bounding box center [481, 360] width 139 height 50
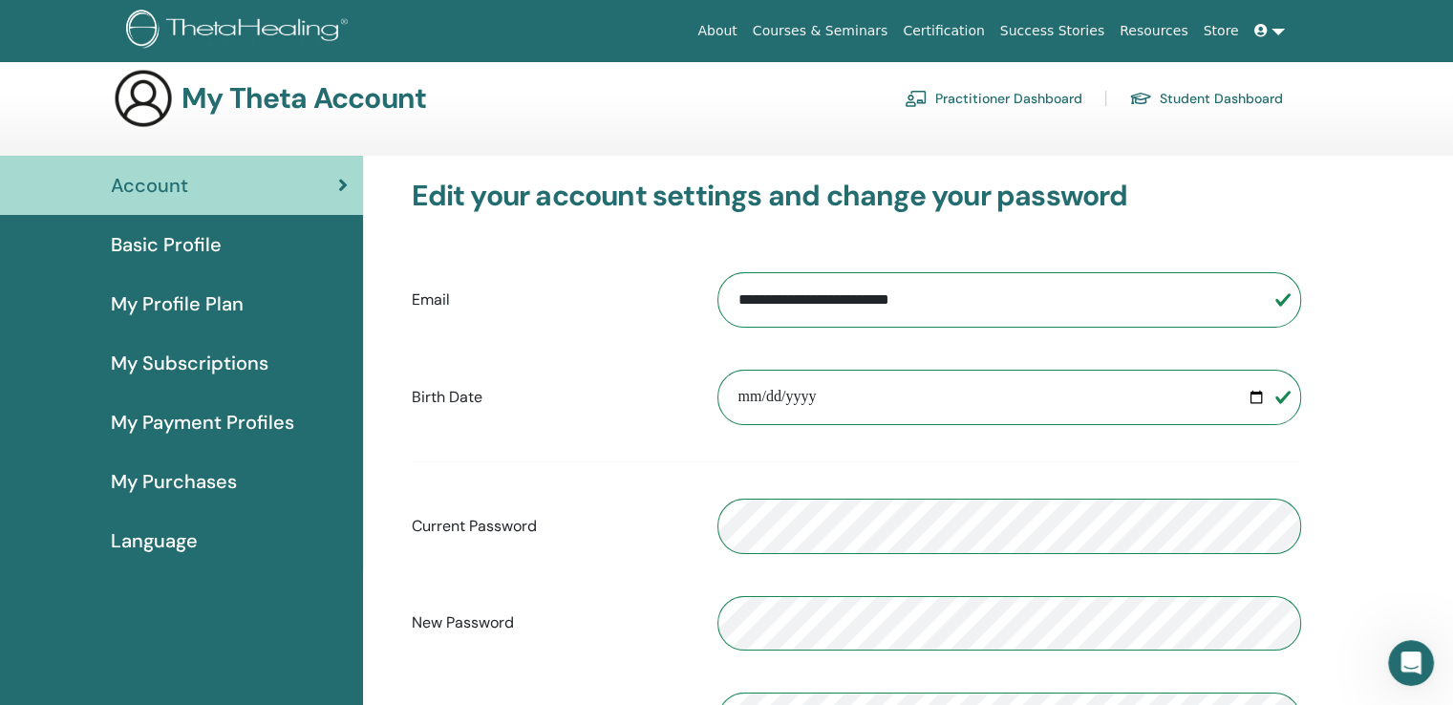
scroll to position [0, 0]
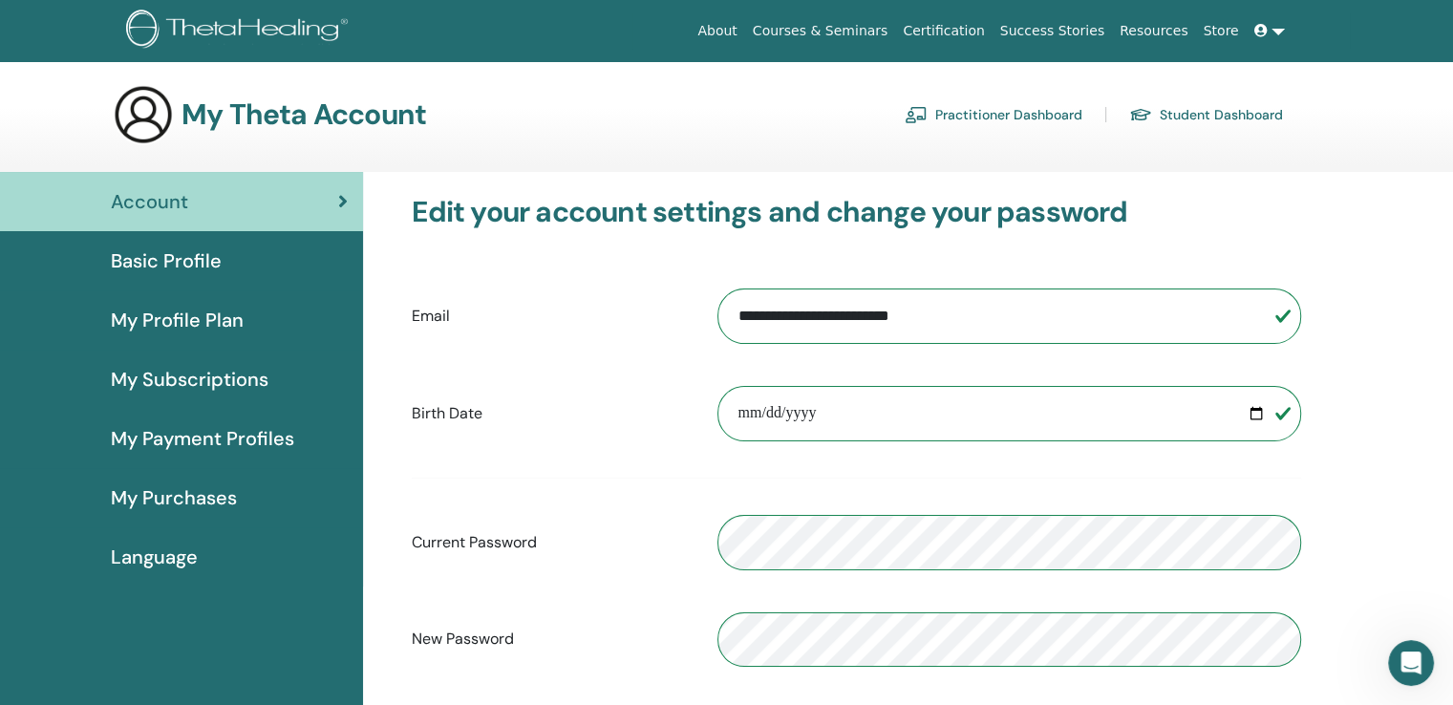
click at [1263, 29] on icon at bounding box center [1260, 30] width 13 height 13
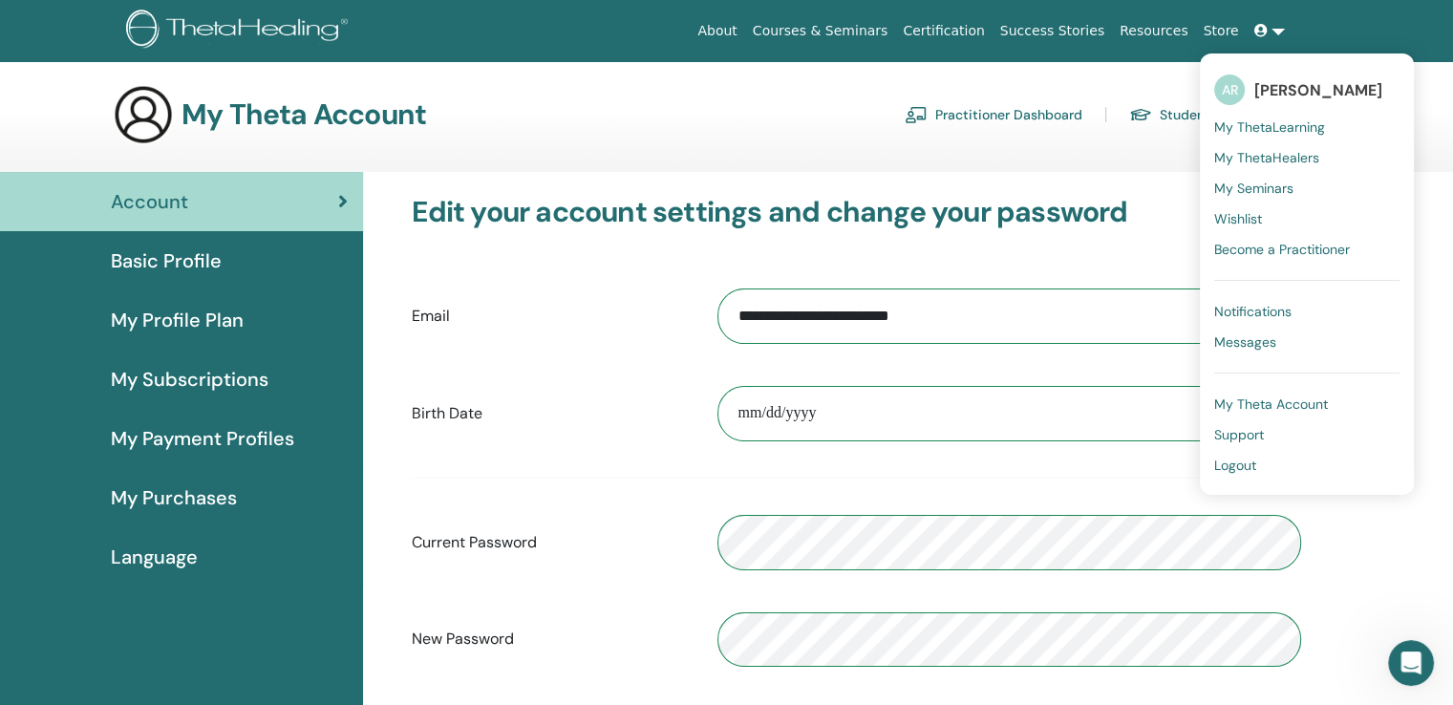
click at [1277, 96] on span "[PERSON_NAME]" at bounding box center [1318, 90] width 128 height 20
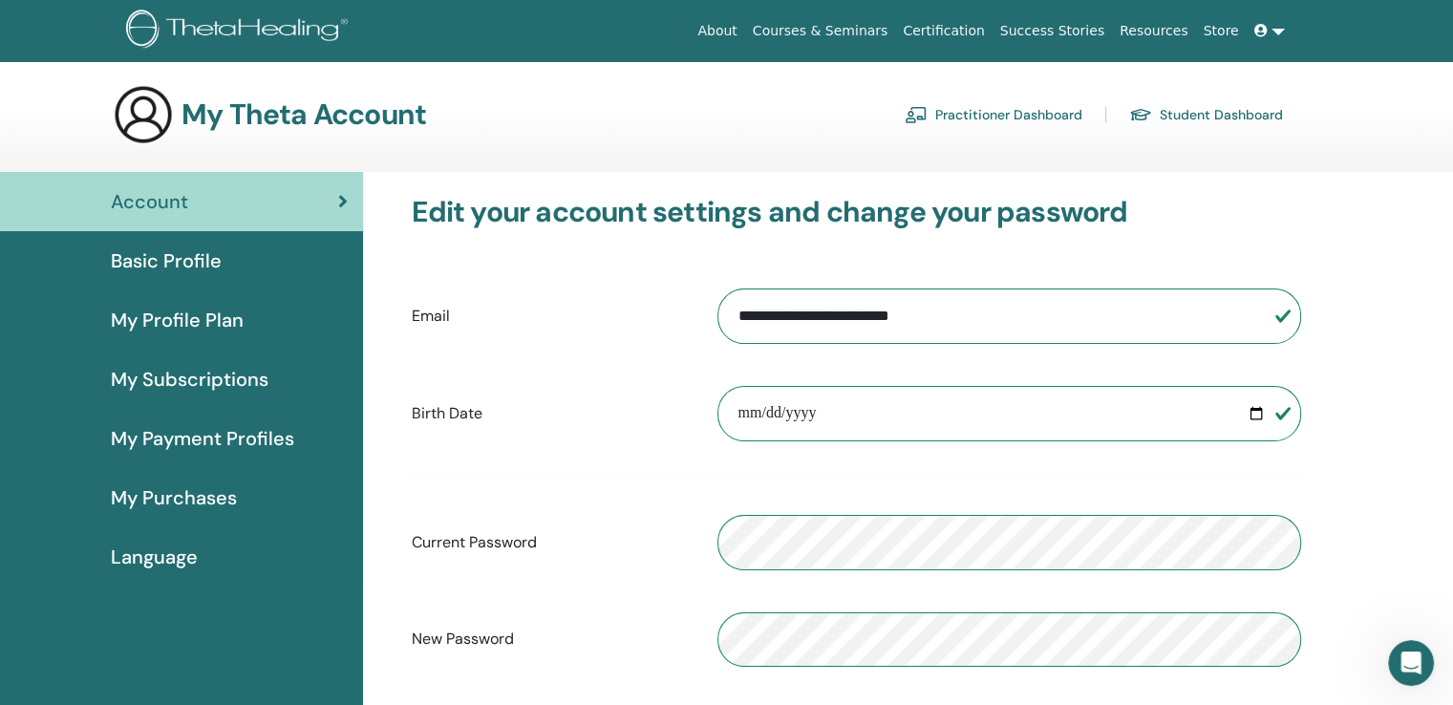
click at [1269, 32] on span at bounding box center [1262, 30] width 17 height 15
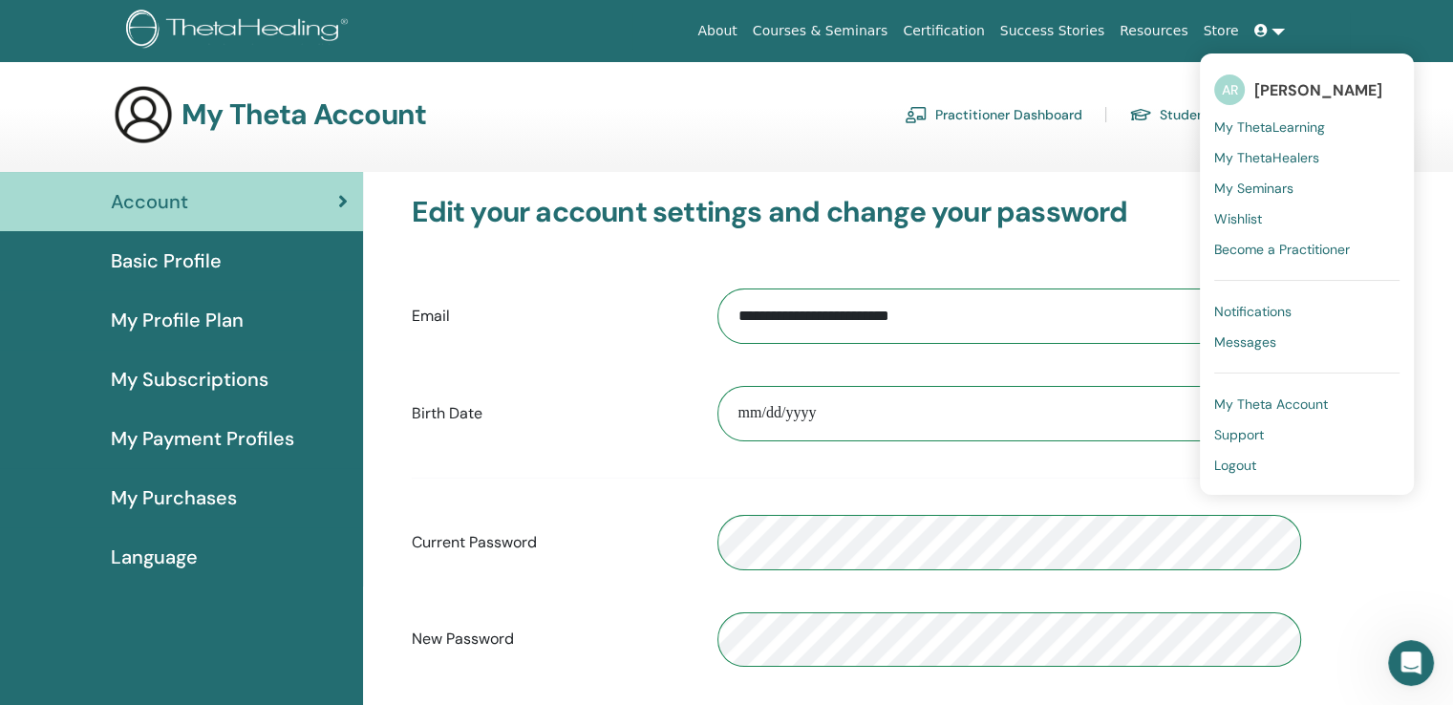
click at [1233, 84] on span "AR" at bounding box center [1229, 90] width 31 height 31
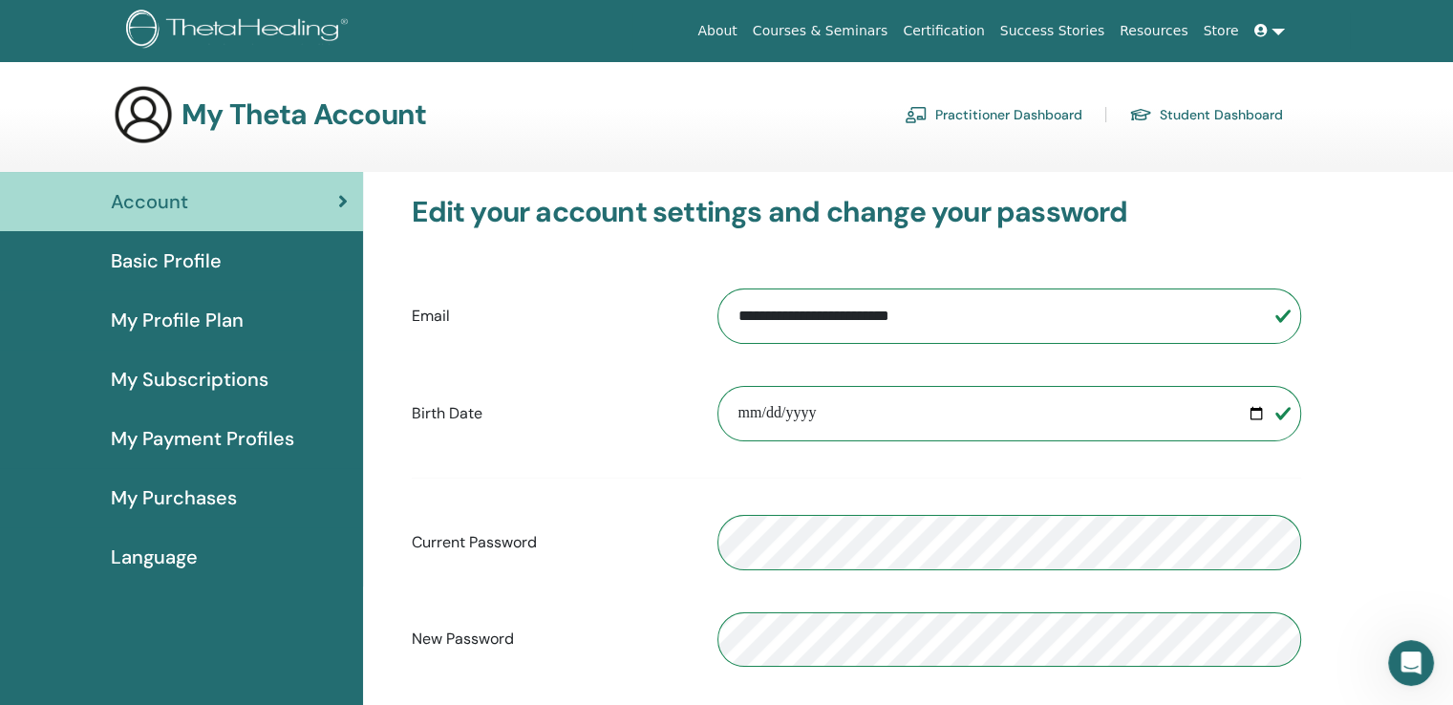
click at [1266, 39] on link at bounding box center [1270, 30] width 46 height 35
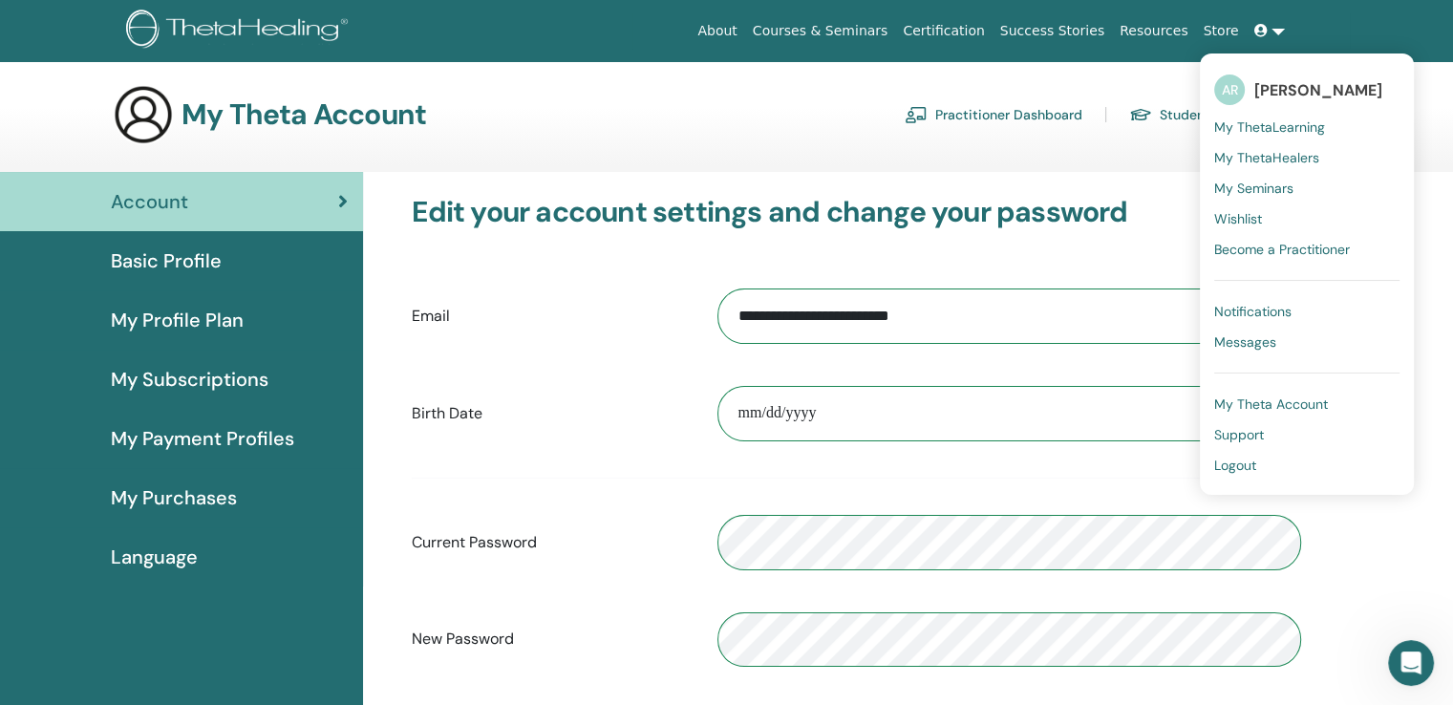
click at [1260, 124] on span "My ThetaLearning" at bounding box center [1269, 126] width 111 height 17
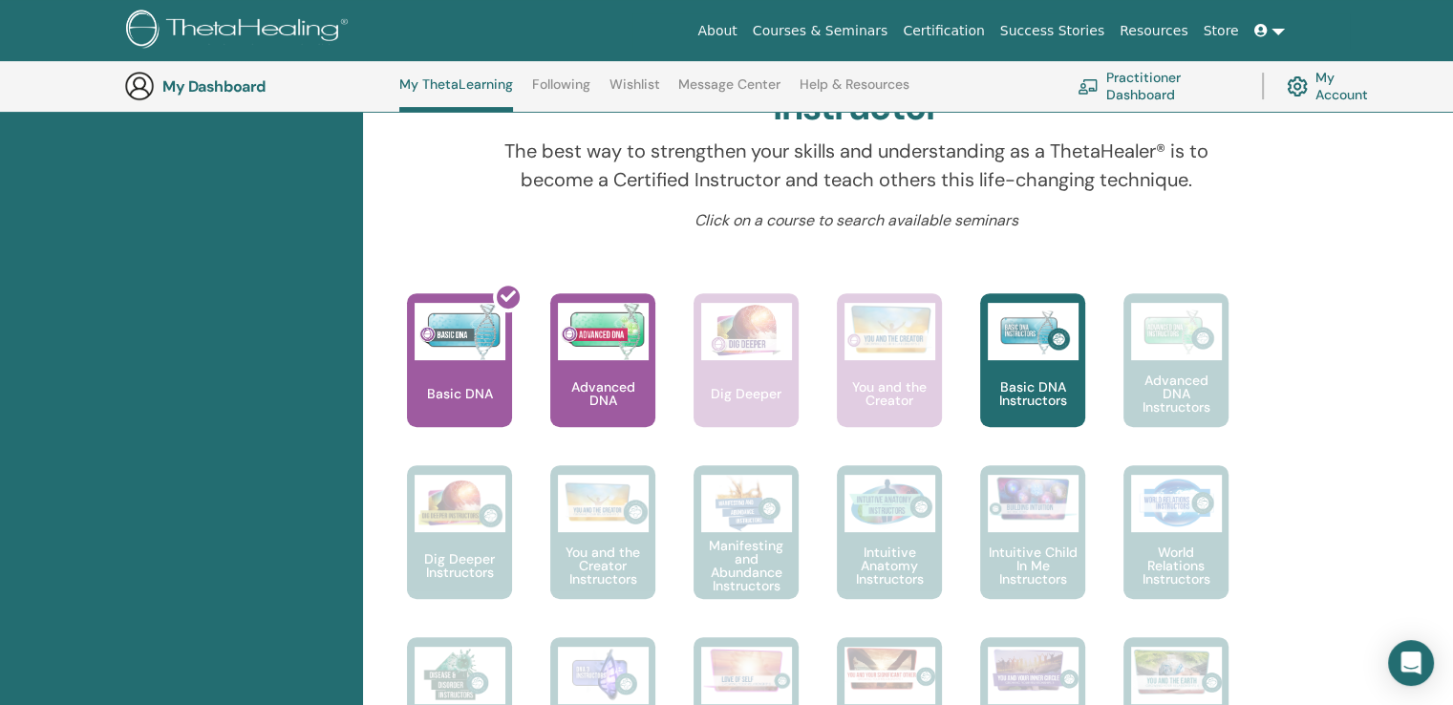
scroll to position [527, 0]
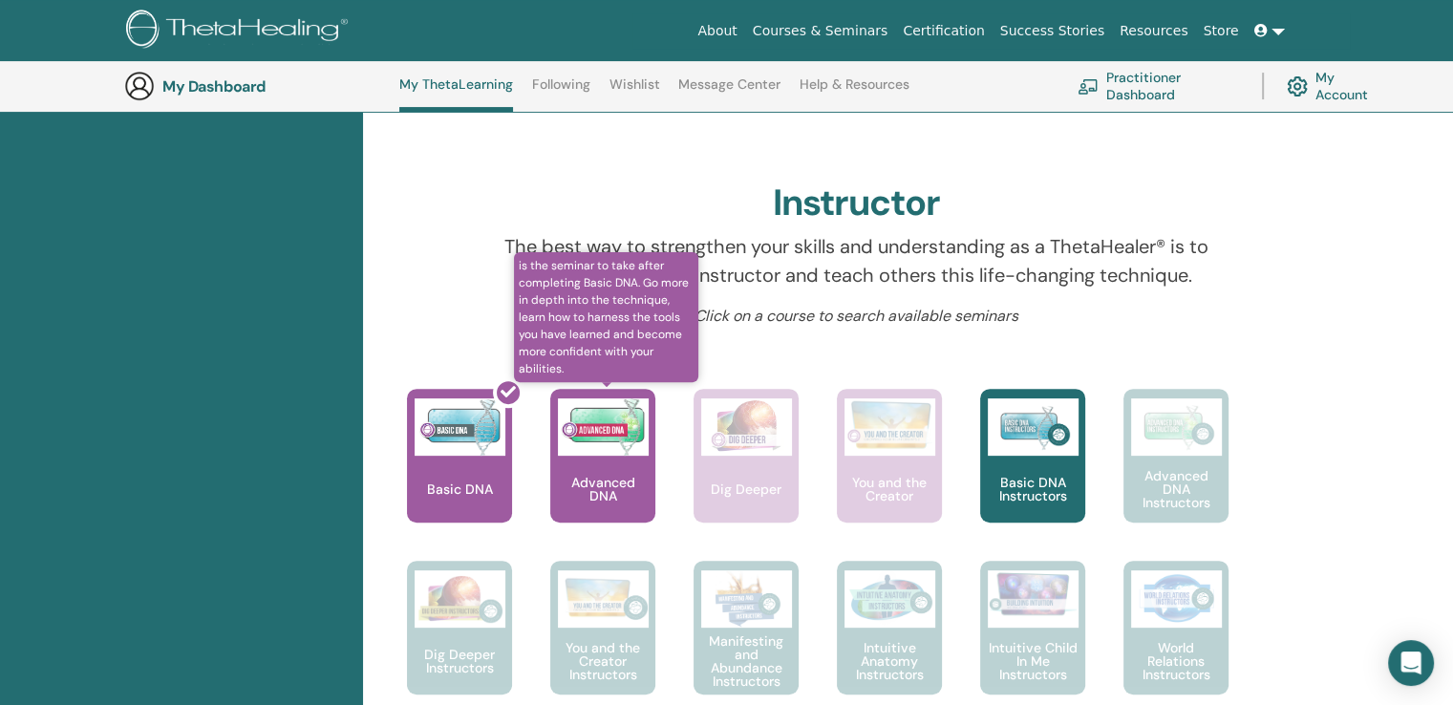
click at [615, 432] on img at bounding box center [603, 426] width 91 height 57
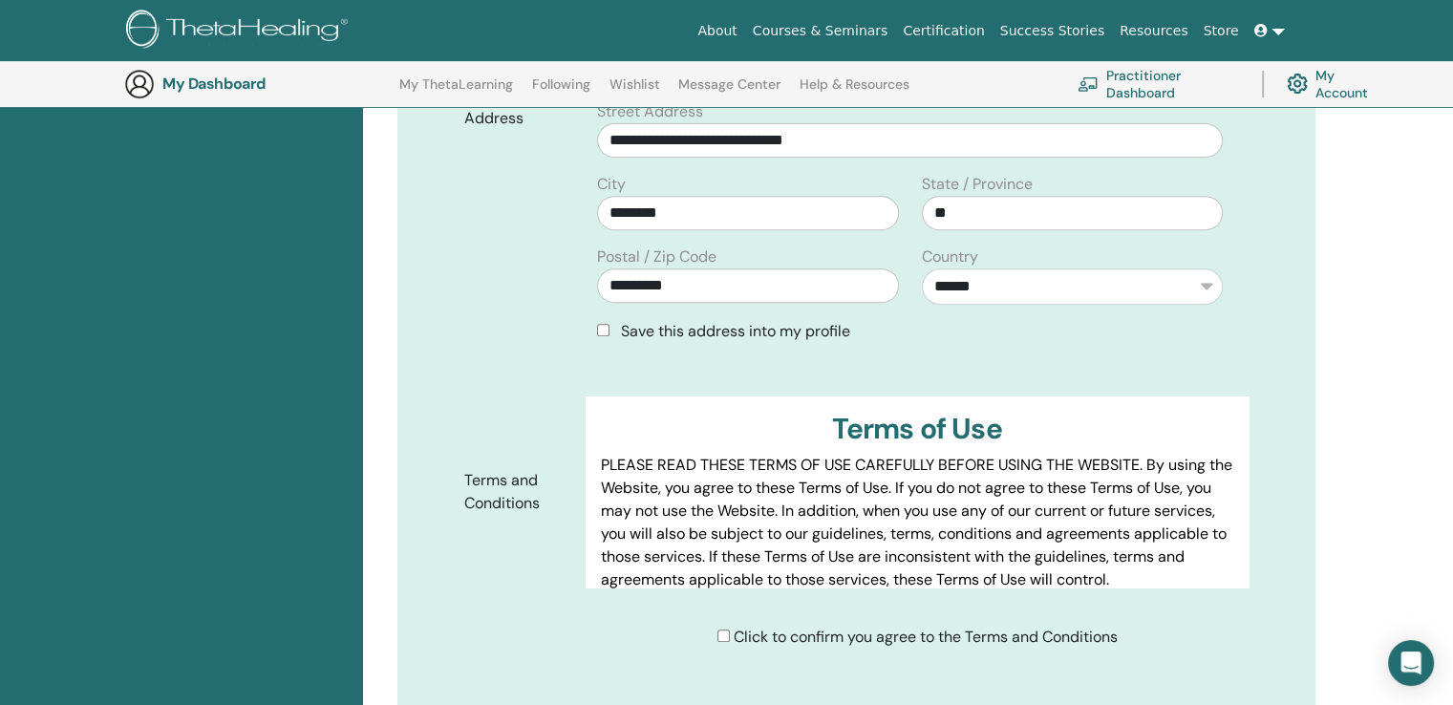
scroll to position [715, 0]
click at [513, 291] on div "Address" at bounding box center [518, 228] width 136 height 258
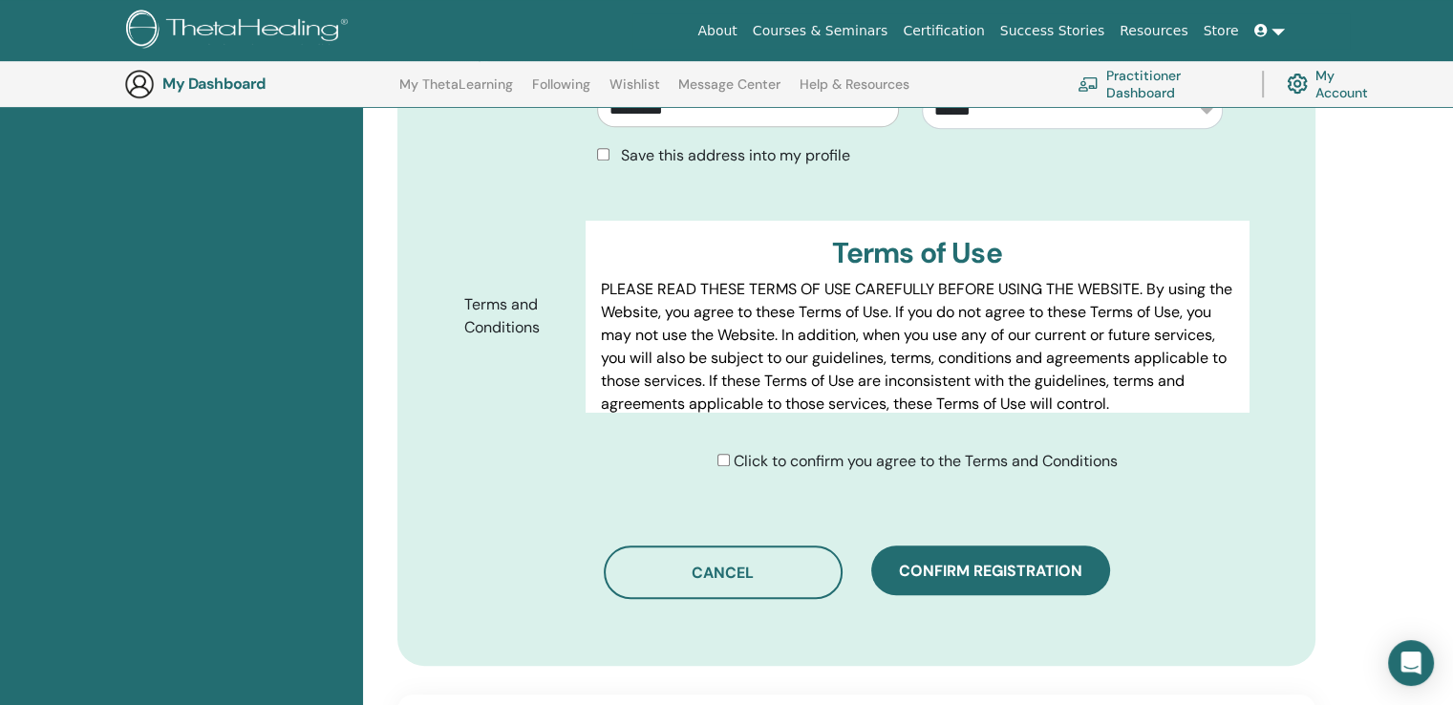
scroll to position [906, 0]
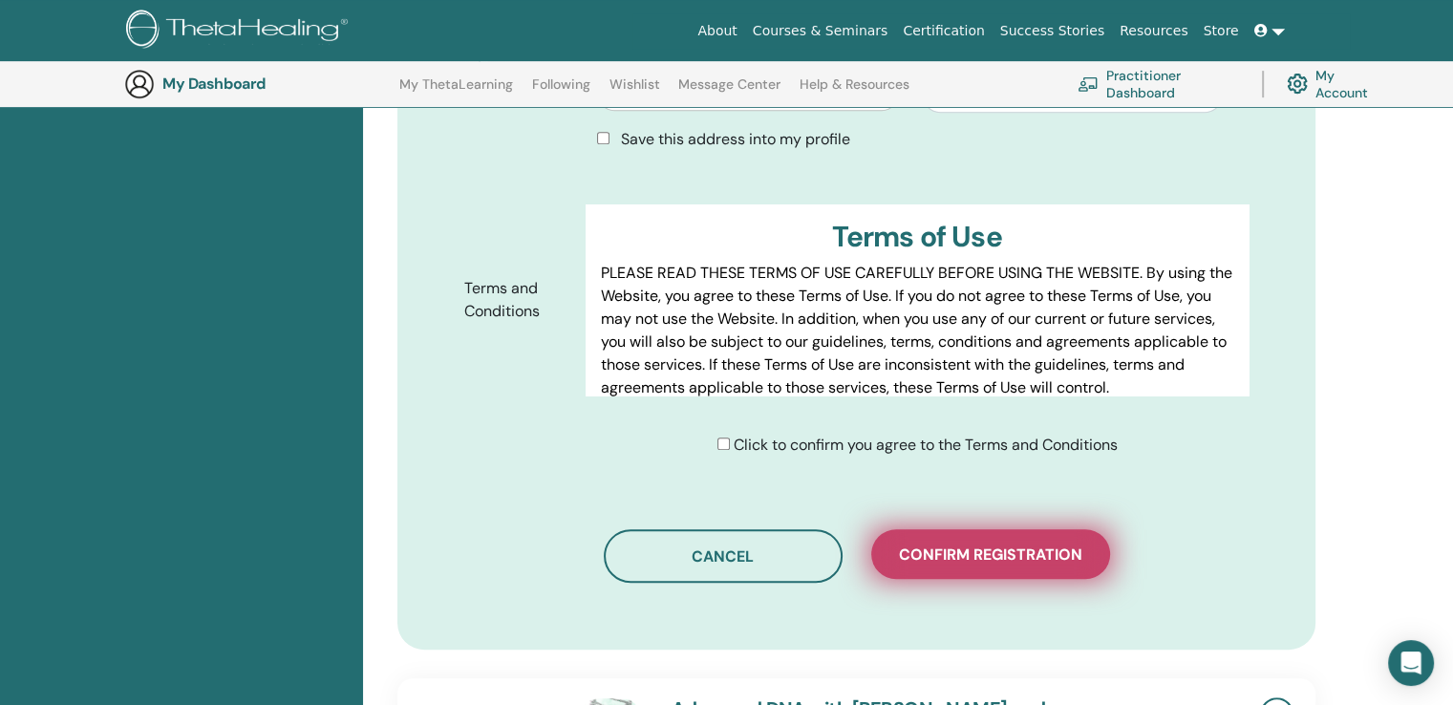
click at [945, 544] on span "Confirm registration" at bounding box center [990, 554] width 183 height 20
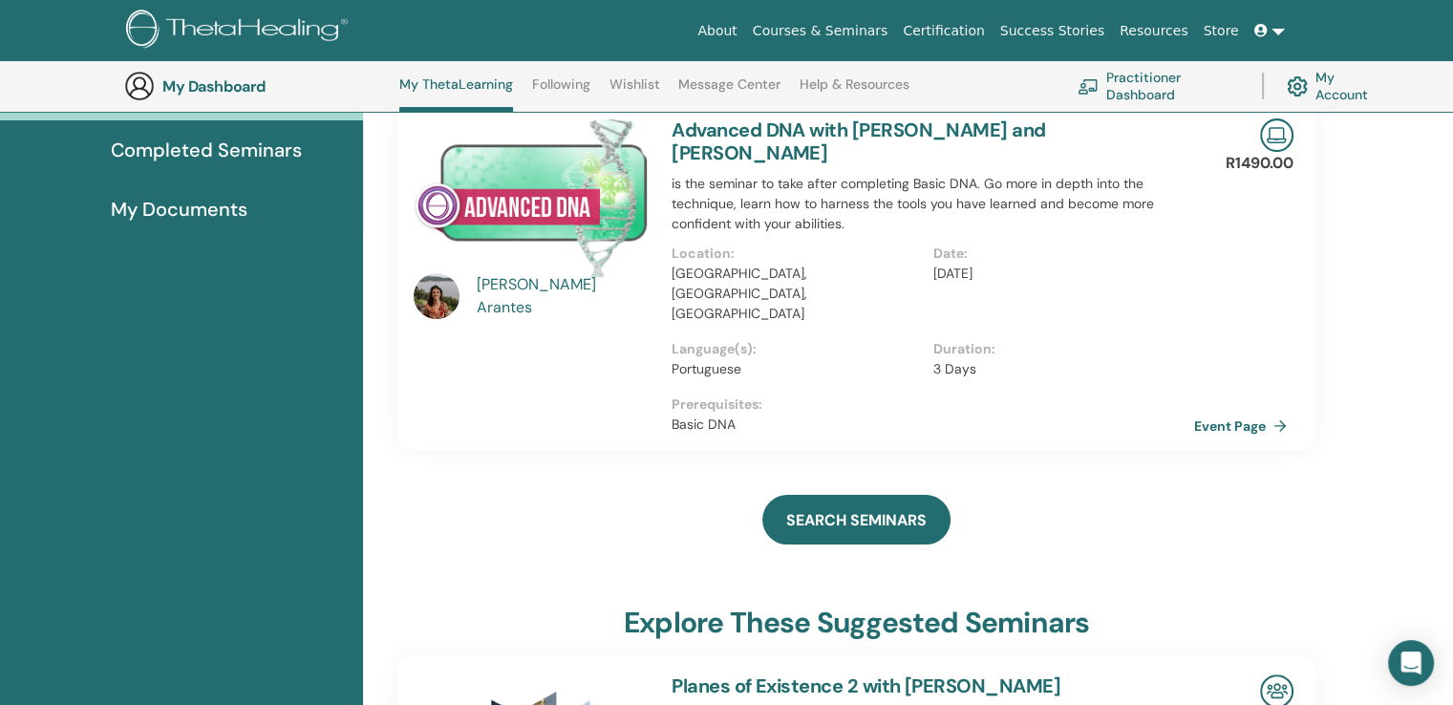
scroll to position [145, 0]
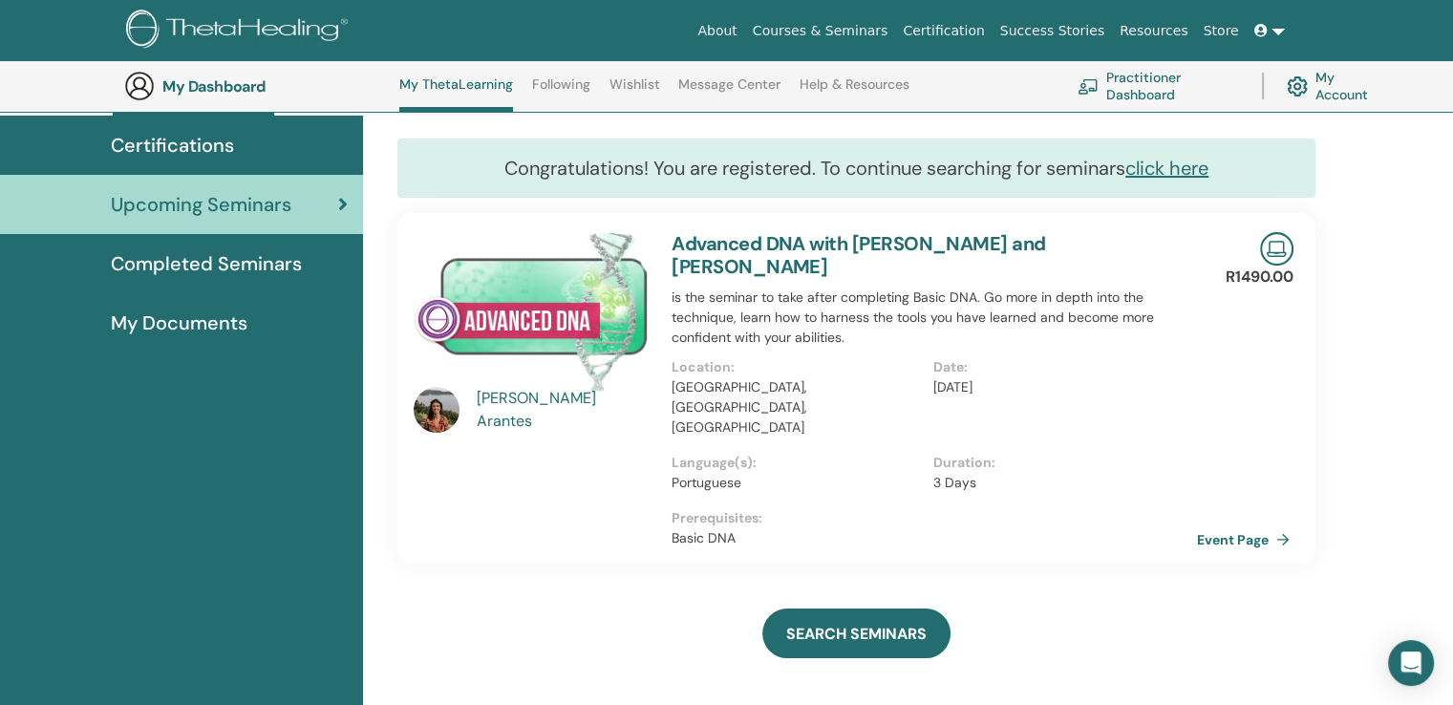
click at [1250, 525] on link "Event Page" at bounding box center [1247, 539] width 100 height 29
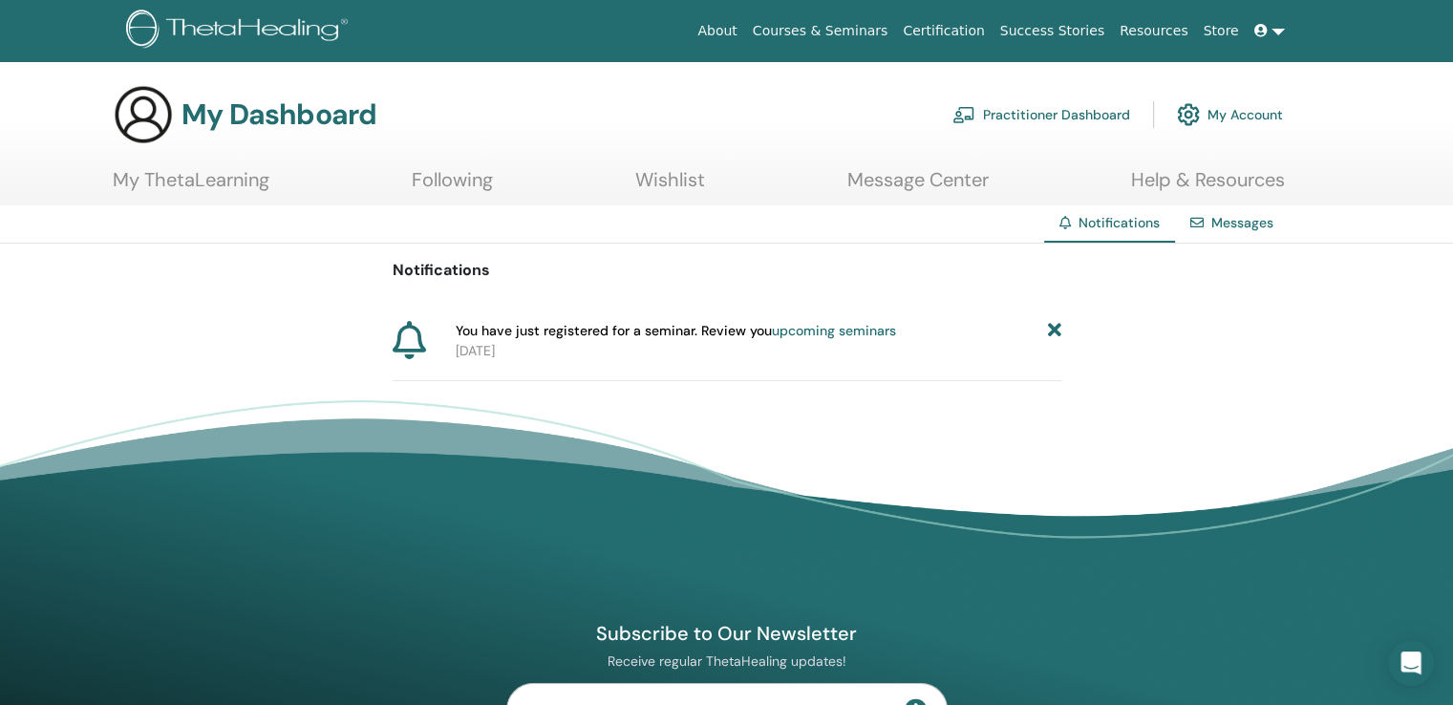
click at [252, 181] on link "My ThetaLearning" at bounding box center [191, 186] width 157 height 37
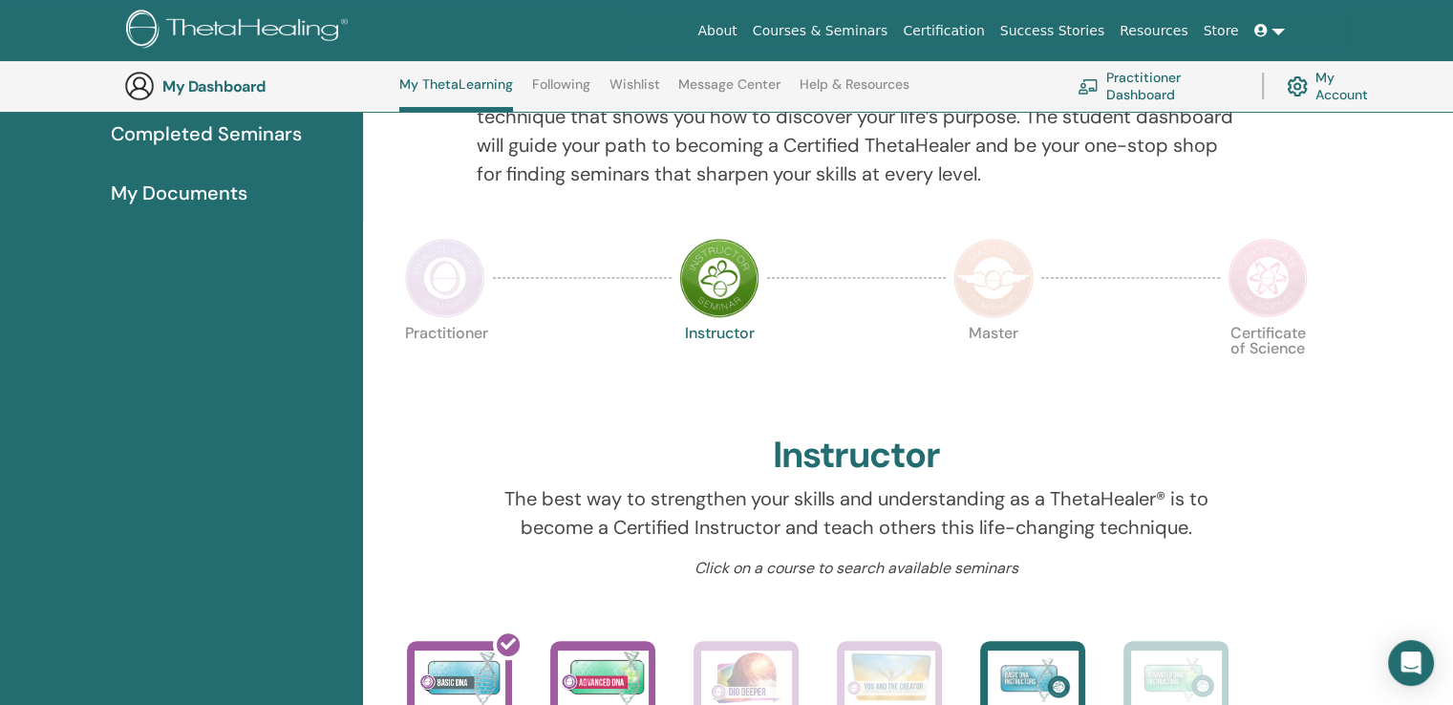
scroll to position [241, 0]
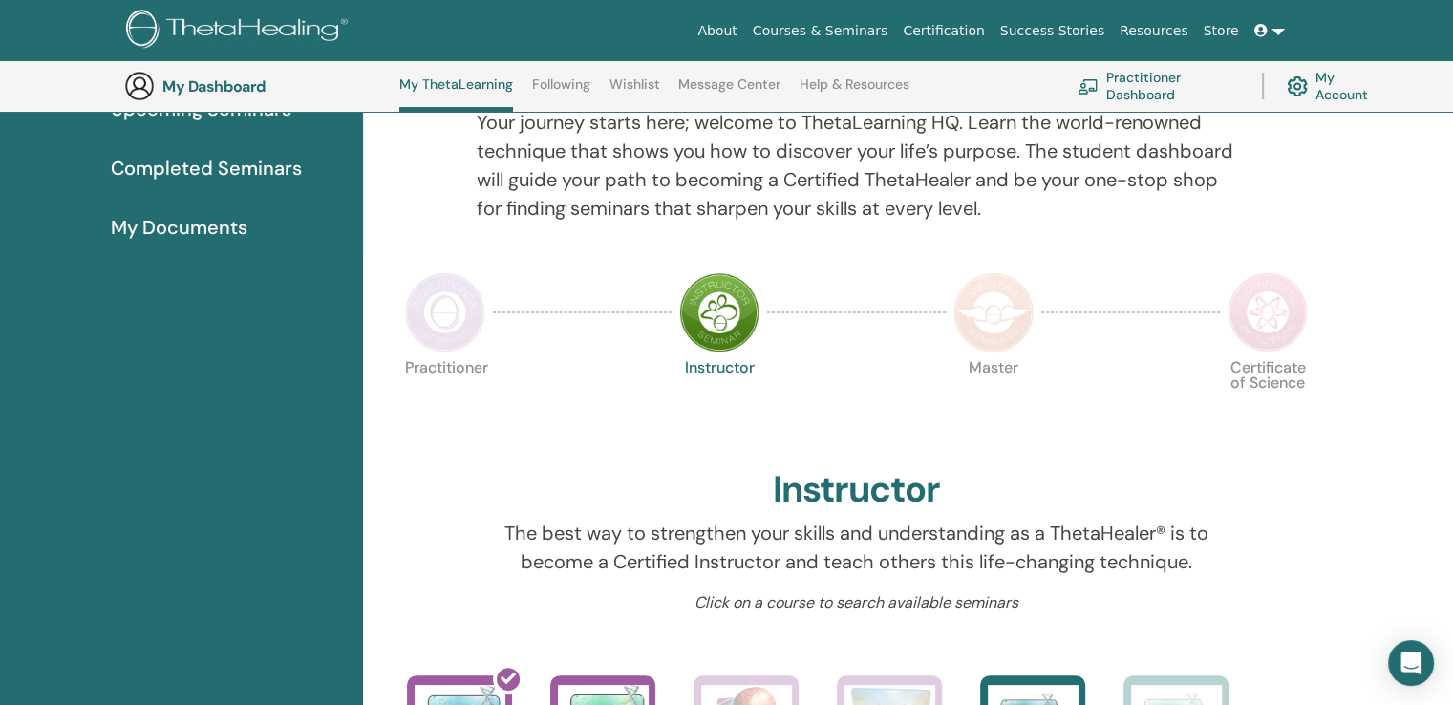
click at [442, 304] on img at bounding box center [445, 312] width 80 height 80
